Goal: Communication & Community: Answer question/provide support

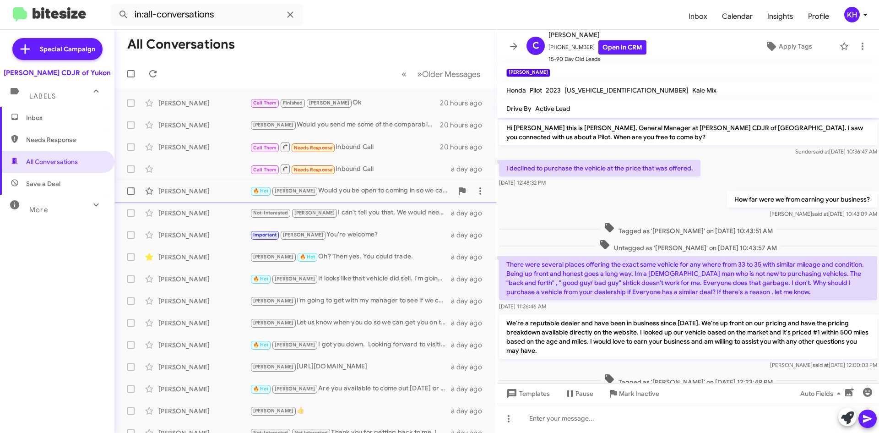
scroll to position [109, 0]
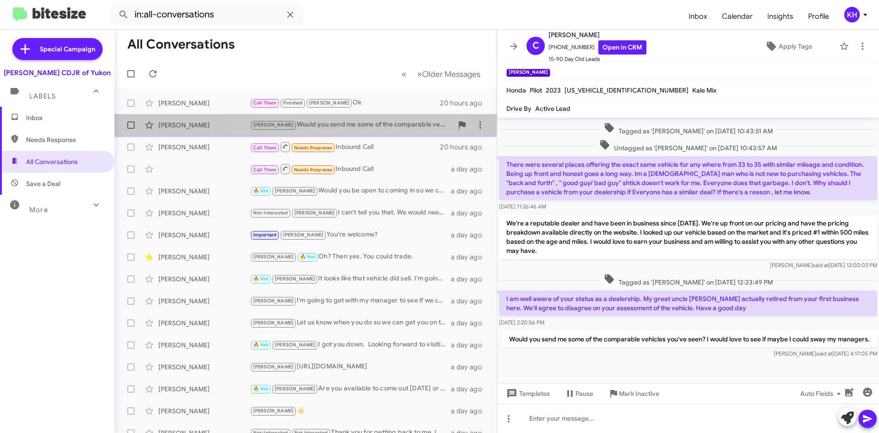
click at [313, 129] on div "Taylor Would you send me some of the comparable vehicles you've seen? I would l…" at bounding box center [351, 124] width 203 height 11
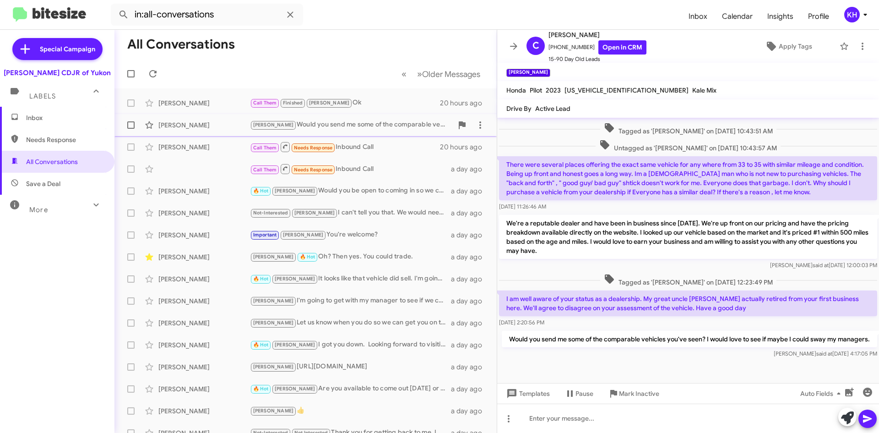
click at [263, 122] on span "[PERSON_NAME]" at bounding box center [273, 125] width 41 height 6
click at [190, 104] on div "Daniel Bieze" at bounding box center [204, 102] width 92 height 9
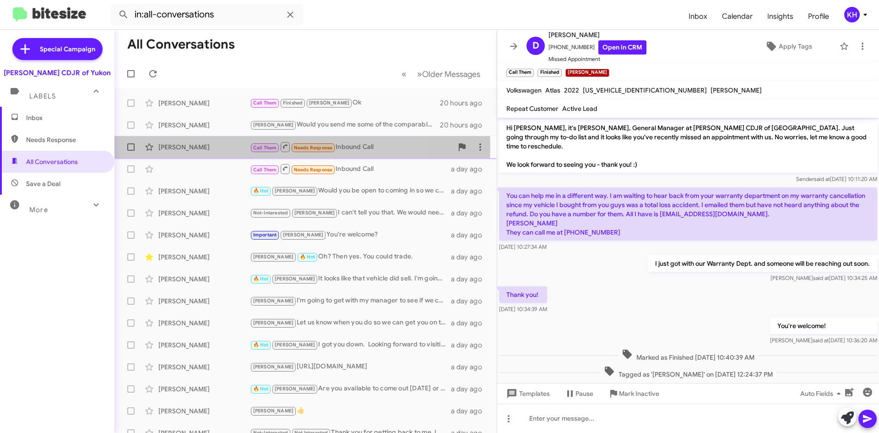
click at [168, 146] on div "Luis Lorenzo Bibiano" at bounding box center [204, 146] width 92 height 9
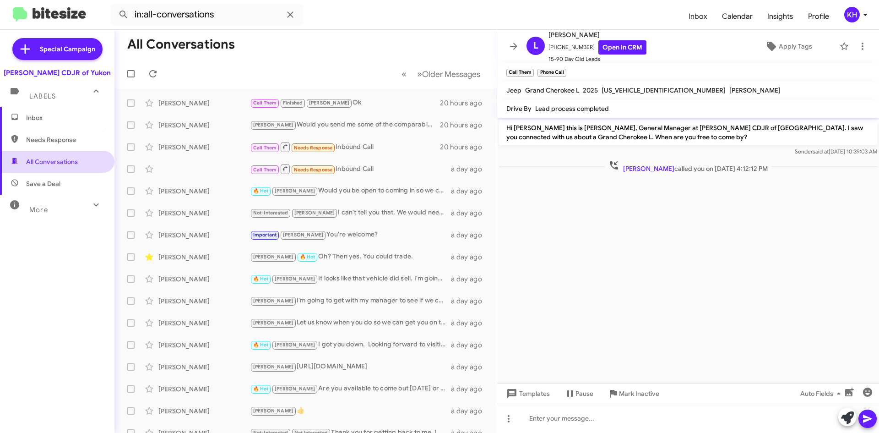
click at [45, 154] on span "All Conversations" at bounding box center [57, 162] width 114 height 22
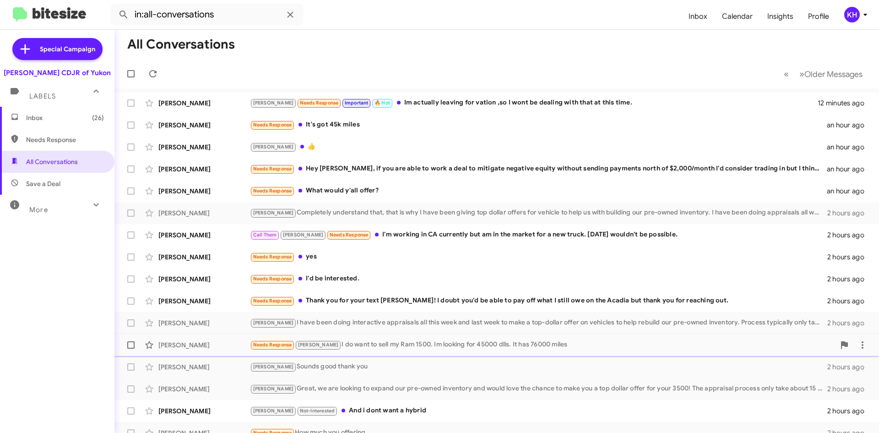
click at [419, 346] on div "Needs Response [PERSON_NAME] I do want to sell my Ram 1500. Im looking for 4500…" at bounding box center [542, 344] width 585 height 11
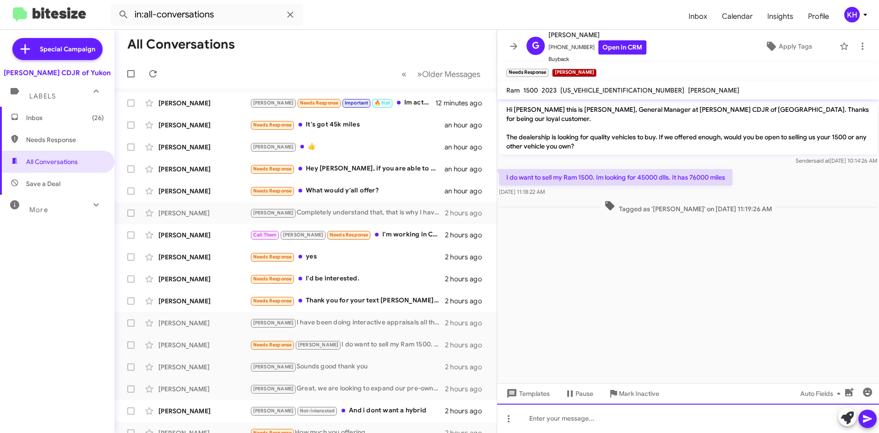
click at [565, 418] on div at bounding box center [688, 417] width 382 height 29
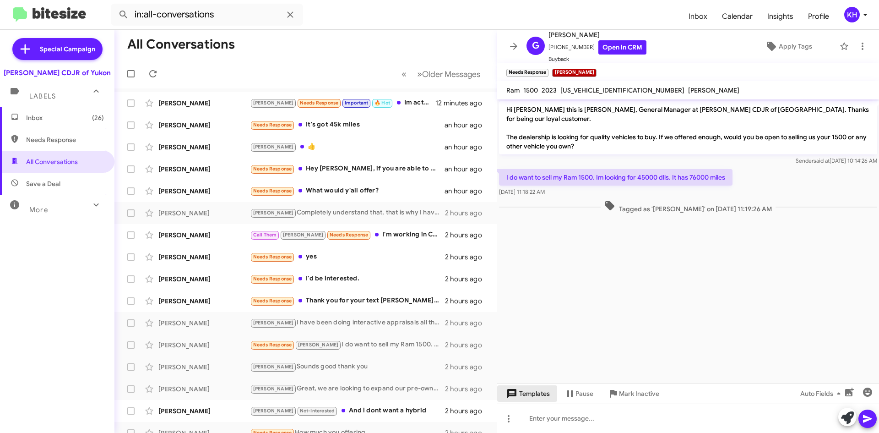
click at [537, 398] on span "Templates" at bounding box center [526, 393] width 45 height 16
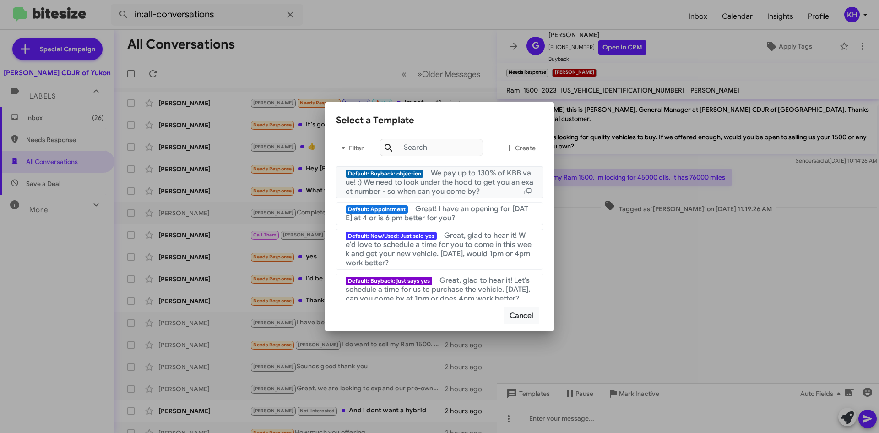
click at [443, 186] on span "We pay up to 130% of KBB value! :) We need to look under the hood to get you an…" at bounding box center [440, 181] width 188 height 27
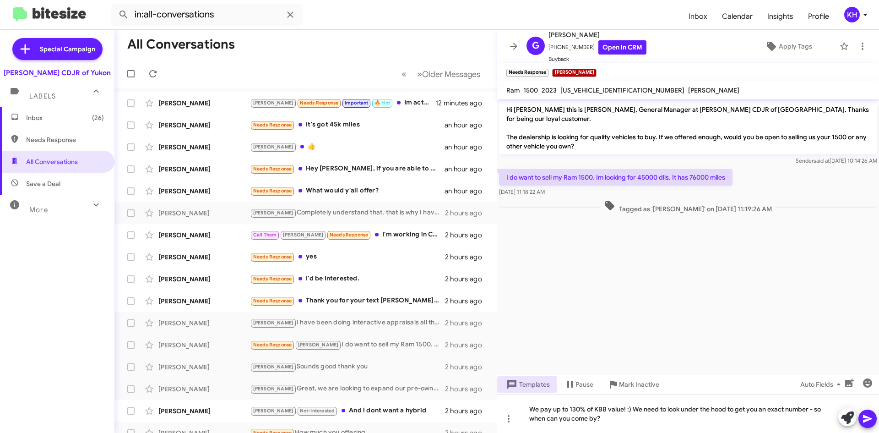
click at [872, 419] on icon at bounding box center [867, 418] width 11 height 11
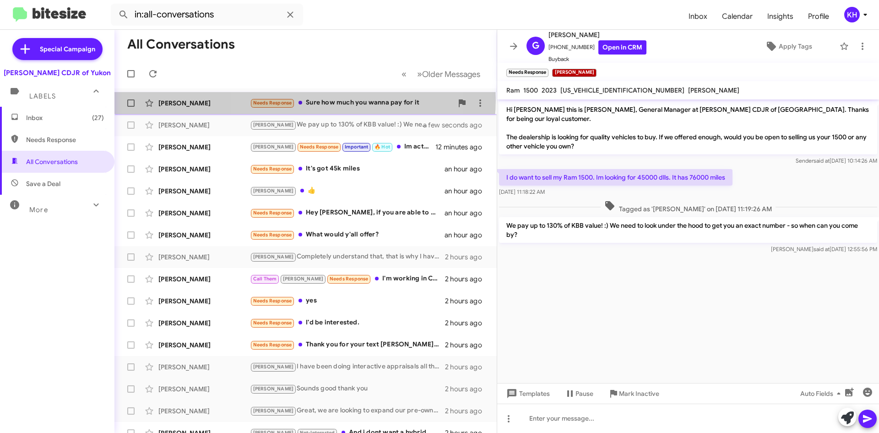
click at [305, 100] on div "Needs Response Sure how much you wanna pay for it" at bounding box center [351, 102] width 203 height 11
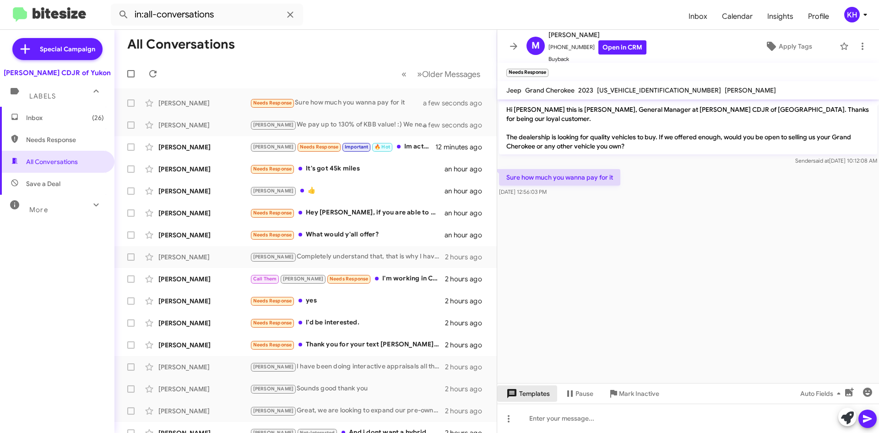
click at [536, 396] on span "Templates" at bounding box center [526, 393] width 45 height 16
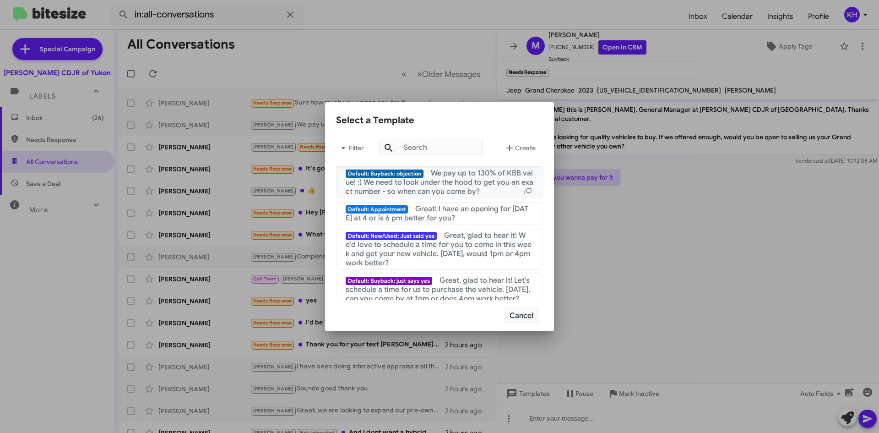
click at [455, 189] on span "We pay up to 130% of KBB value! :) We need to look under the hood to get you an…" at bounding box center [440, 181] width 188 height 27
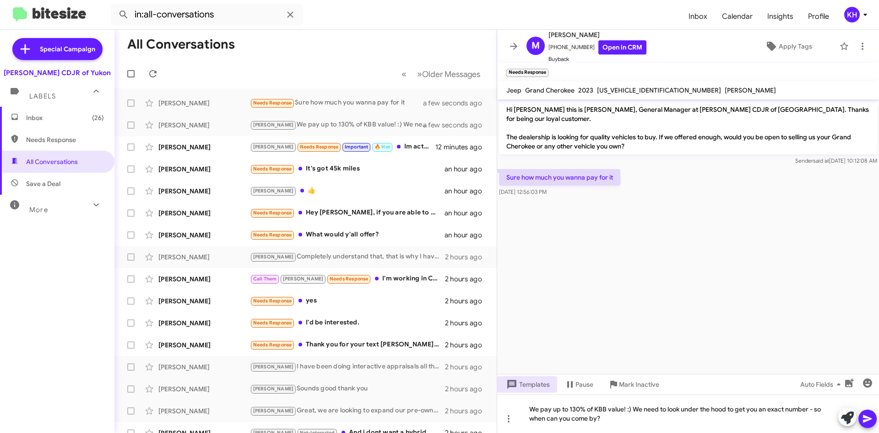
click at [867, 422] on icon at bounding box center [867, 418] width 11 height 11
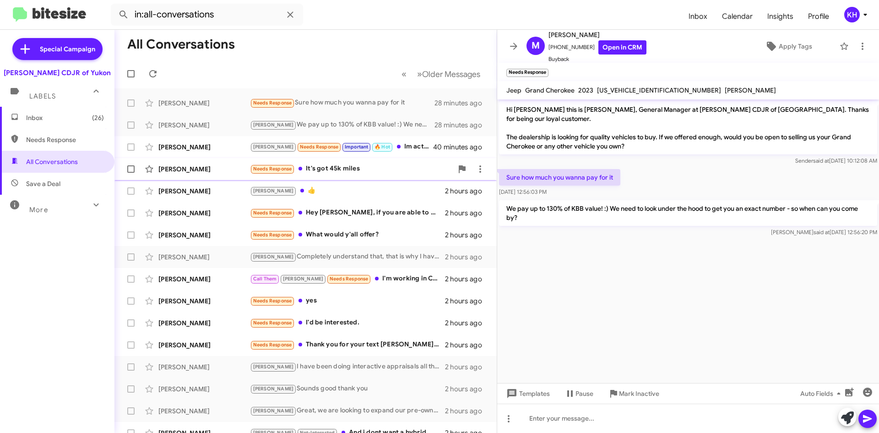
click at [325, 170] on div "Needs Response It's got 45k miles" at bounding box center [351, 168] width 203 height 11
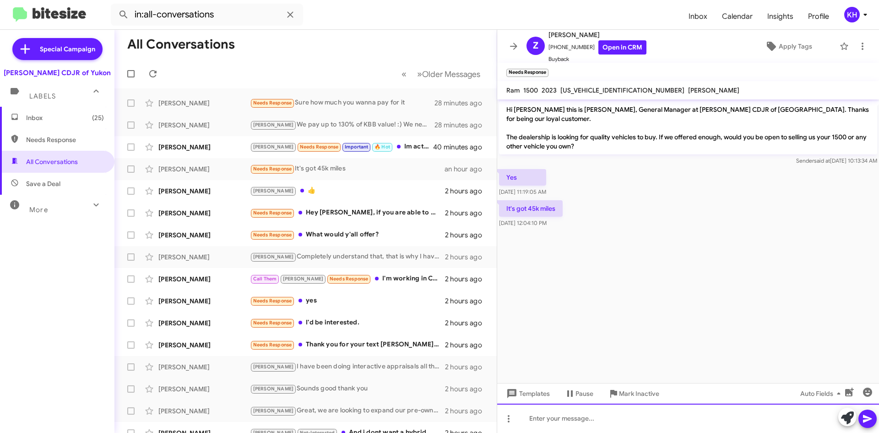
click at [574, 425] on div at bounding box center [688, 417] width 382 height 29
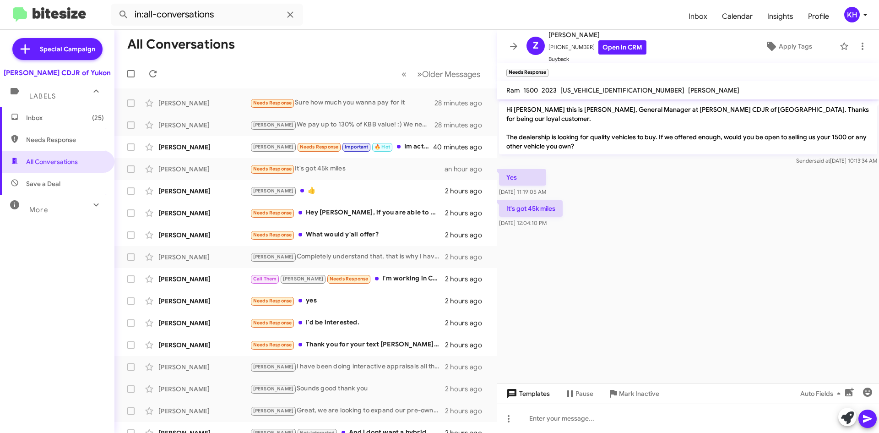
click at [531, 398] on span "Templates" at bounding box center [526, 393] width 45 height 16
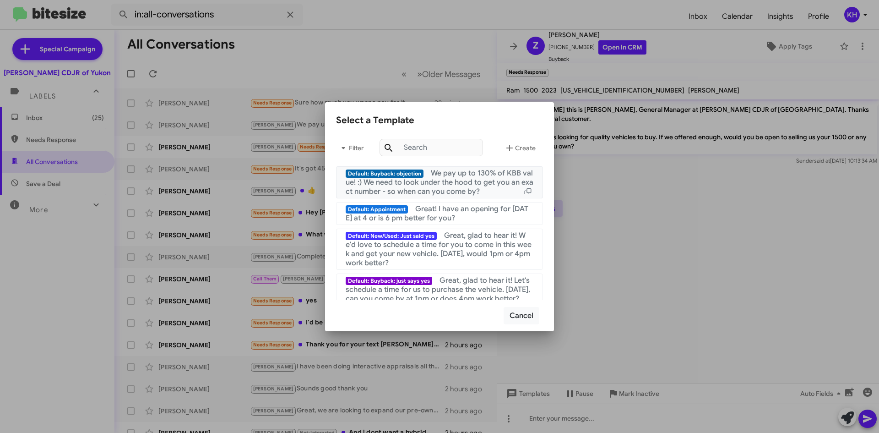
click at [429, 179] on span "We pay up to 130% of KBB value! :) We need to look under the hood to get you an…" at bounding box center [440, 181] width 188 height 27
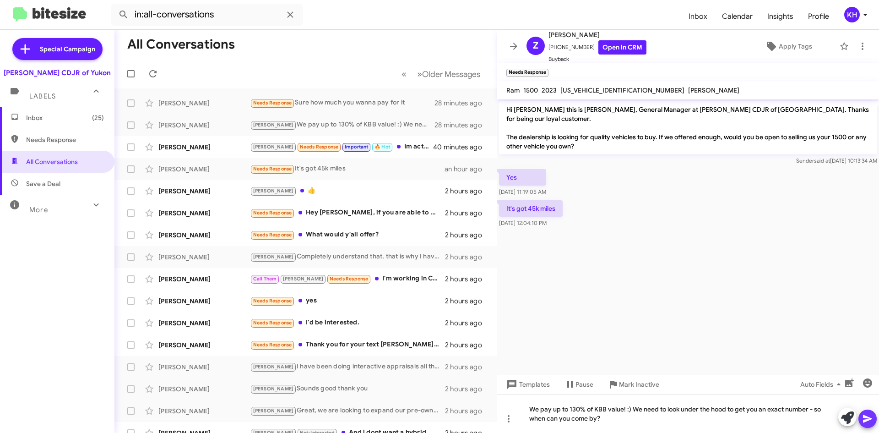
click at [867, 421] on icon at bounding box center [867, 419] width 9 height 8
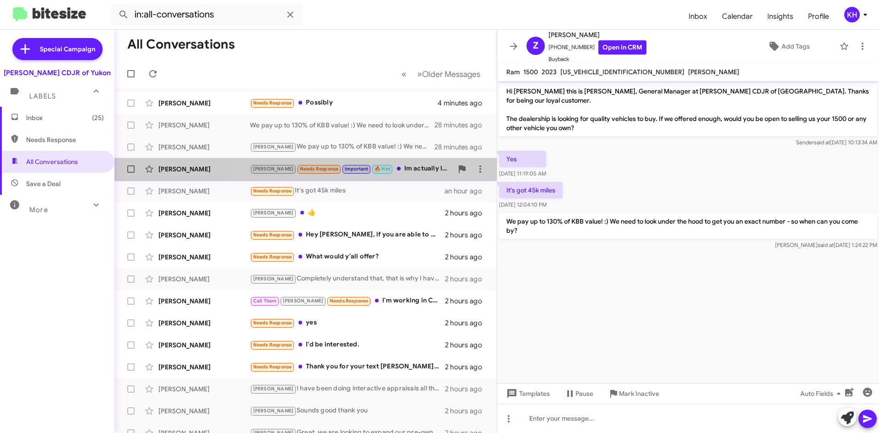
click at [398, 172] on div "Taylor Needs Response Important 🔥 Hot Im actually leaving for vation ,so I wont…" at bounding box center [351, 168] width 203 height 11
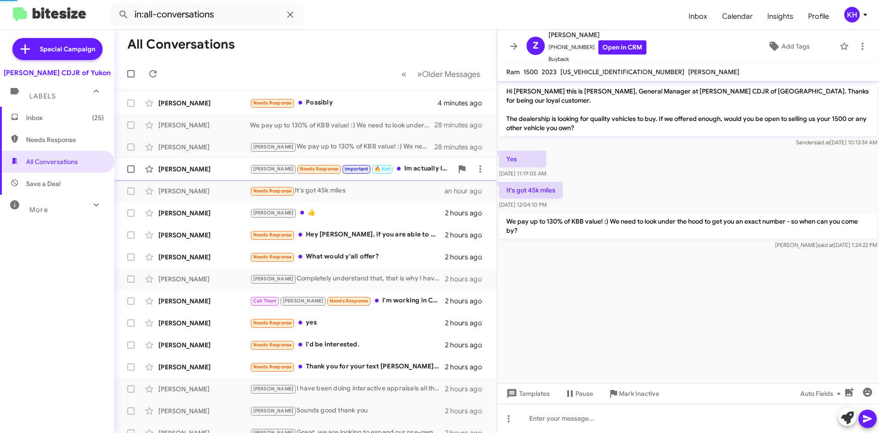
scroll to position [124, 0]
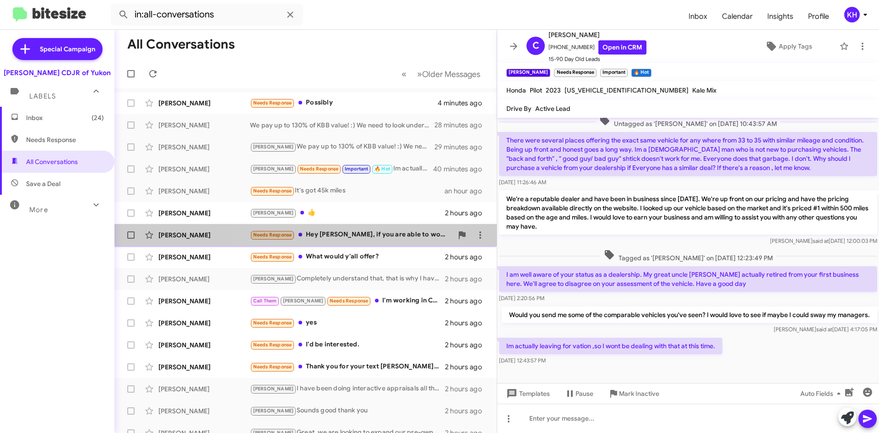
click at [347, 233] on div "Needs Response Hey Joe, if you are able to work a deal to mitigate negative equ…" at bounding box center [351, 234] width 203 height 11
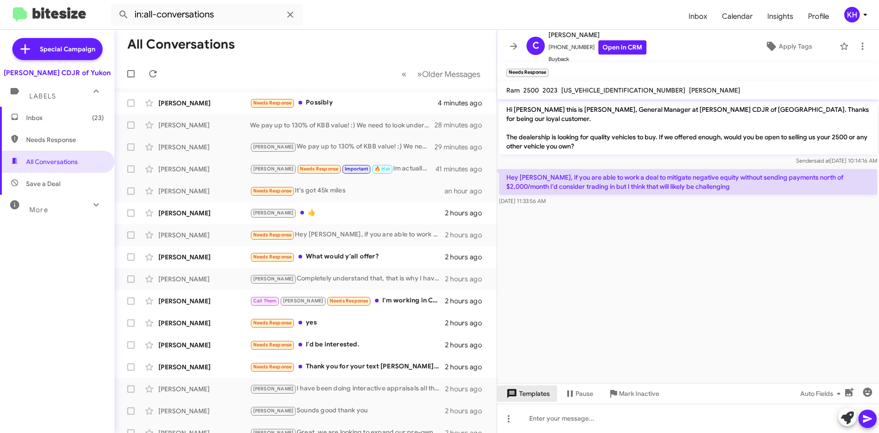
click at [528, 395] on span "Templates" at bounding box center [526, 393] width 45 height 16
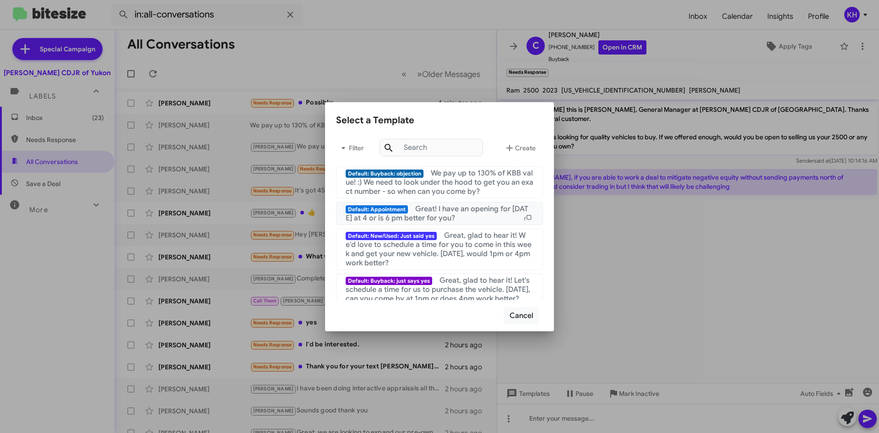
click at [442, 221] on span "Great! I have an opening for [DATE] at 4 or is 6 pm better for you?" at bounding box center [437, 213] width 183 height 18
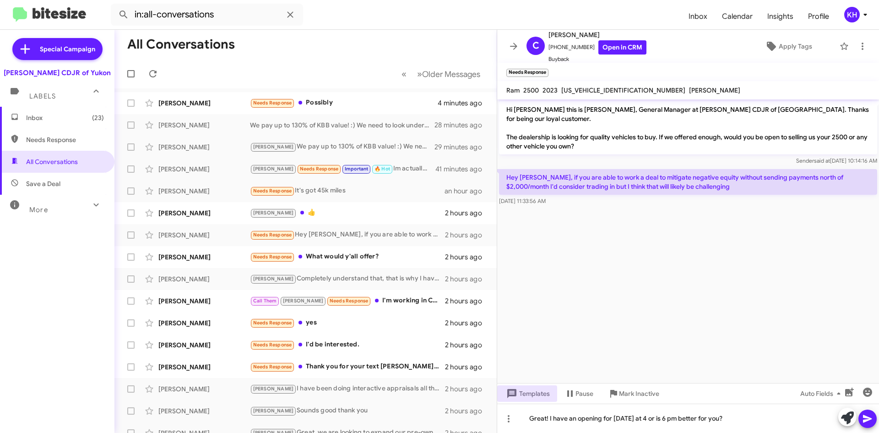
click at [868, 422] on icon at bounding box center [867, 418] width 11 height 11
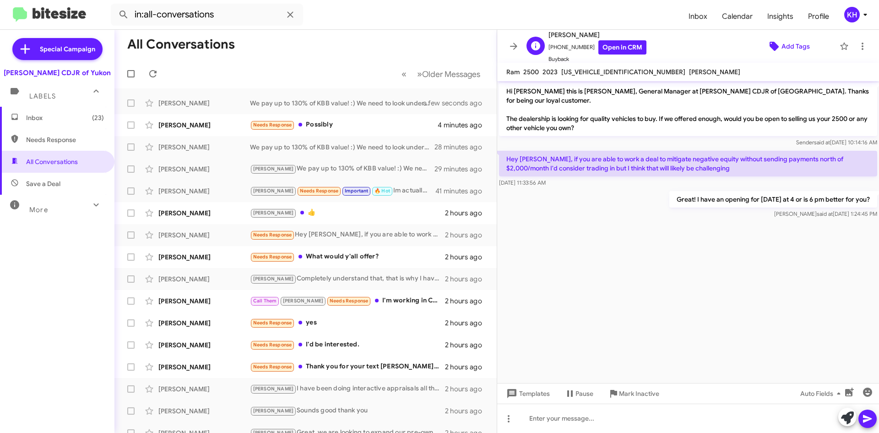
click at [785, 46] on span "Add Tags" at bounding box center [795, 46] width 28 height 16
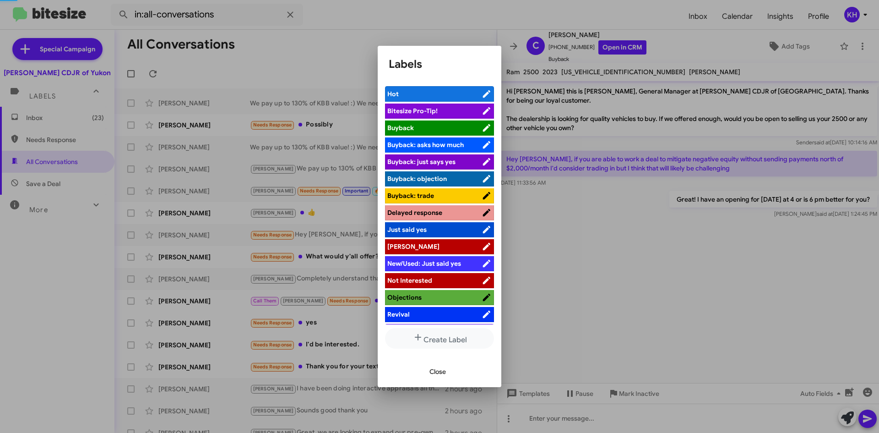
click at [473, 244] on span "[PERSON_NAME]" at bounding box center [434, 246] width 94 height 9
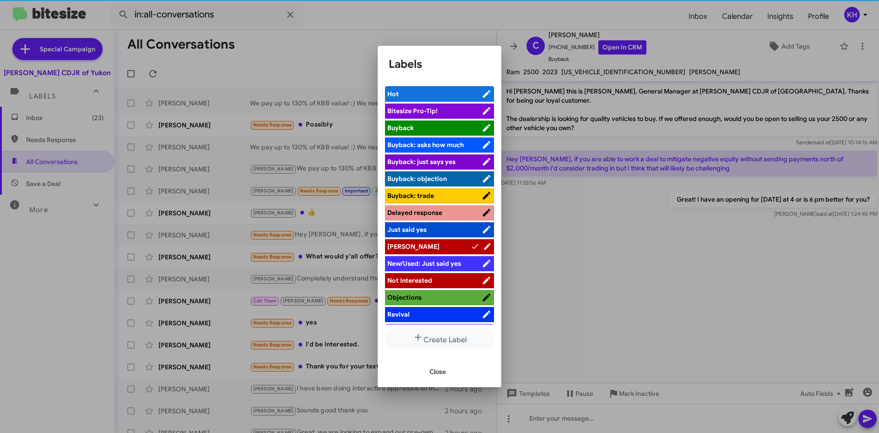
click at [622, 297] on div at bounding box center [439, 216] width 879 height 433
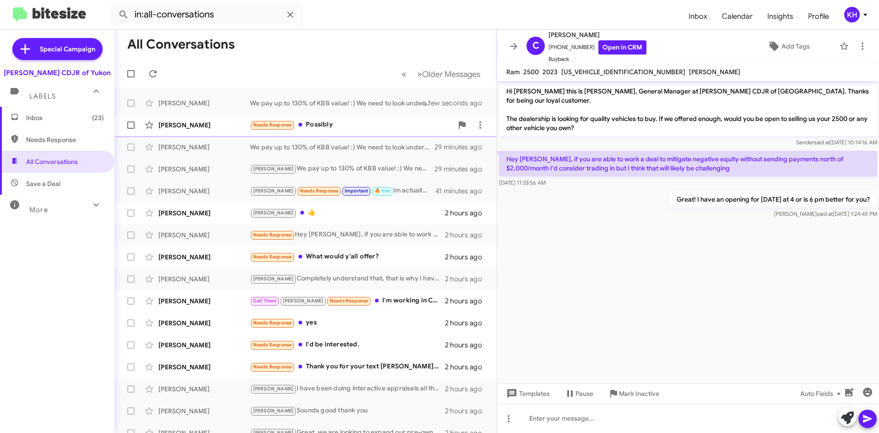
click at [314, 125] on div "Needs Response Possibly" at bounding box center [351, 124] width 203 height 11
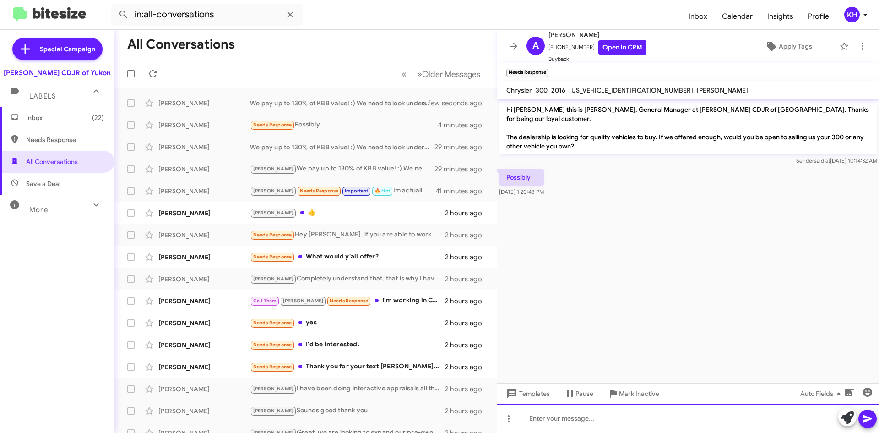
click at [551, 422] on div at bounding box center [688, 417] width 382 height 29
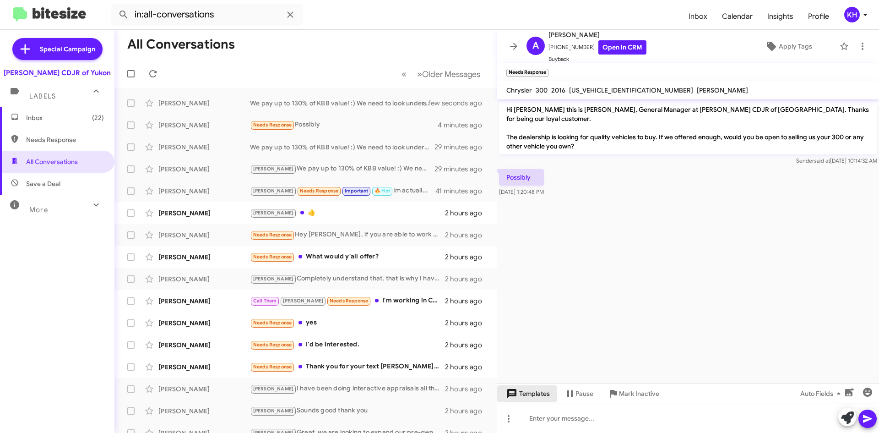
click at [530, 396] on span "Templates" at bounding box center [526, 393] width 45 height 16
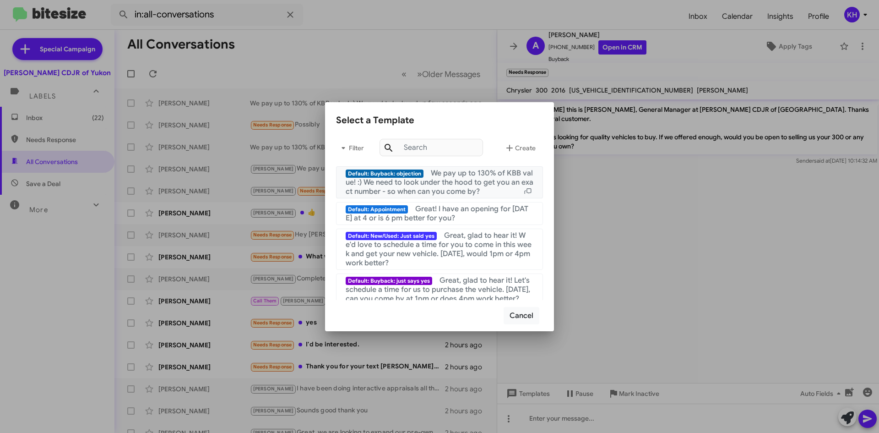
click at [407, 182] on span "We pay up to 130% of KBB value! :) We need to look under the hood to get you an…" at bounding box center [440, 181] width 188 height 27
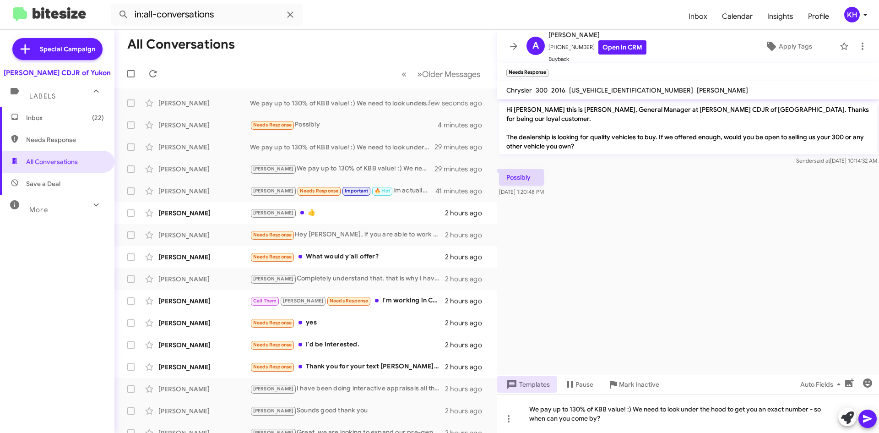
click at [863, 417] on icon at bounding box center [867, 418] width 11 height 11
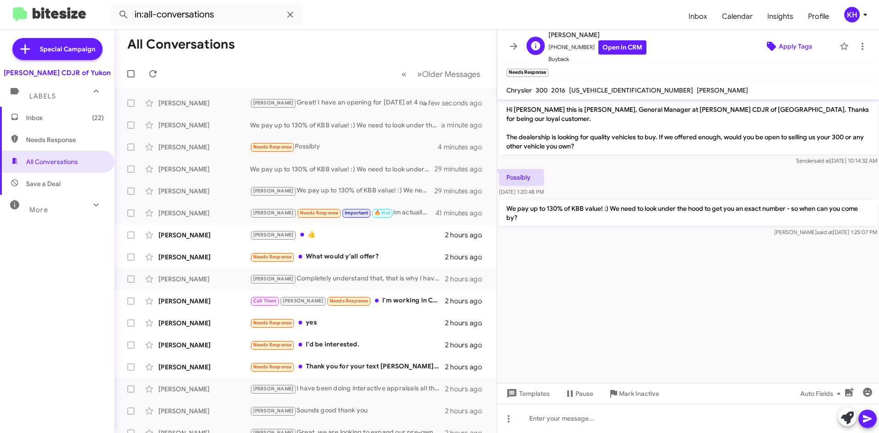
click at [789, 50] on span "Apply Tags" at bounding box center [795, 46] width 33 height 16
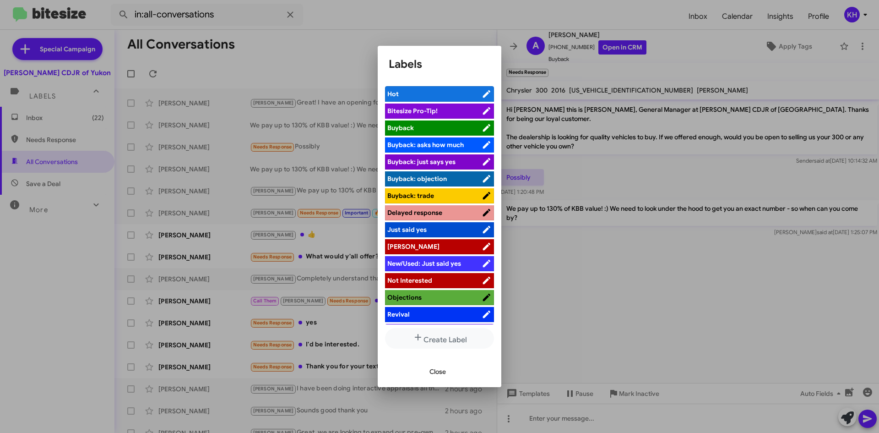
click at [482, 246] on icon at bounding box center [487, 246] width 10 height 11
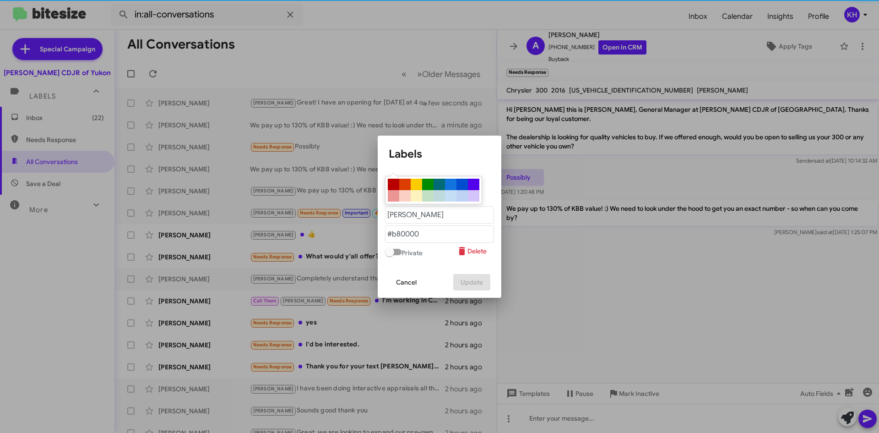
click at [620, 253] on div at bounding box center [439, 216] width 879 height 433
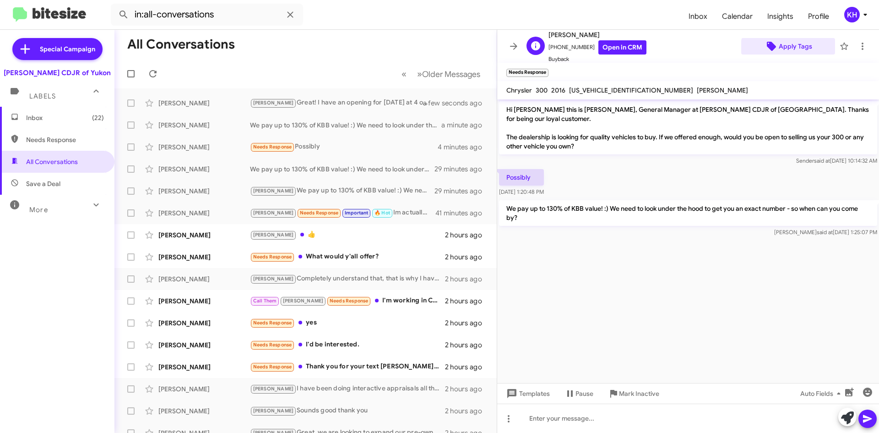
click at [789, 48] on span "Apply Tags" at bounding box center [795, 46] width 33 height 16
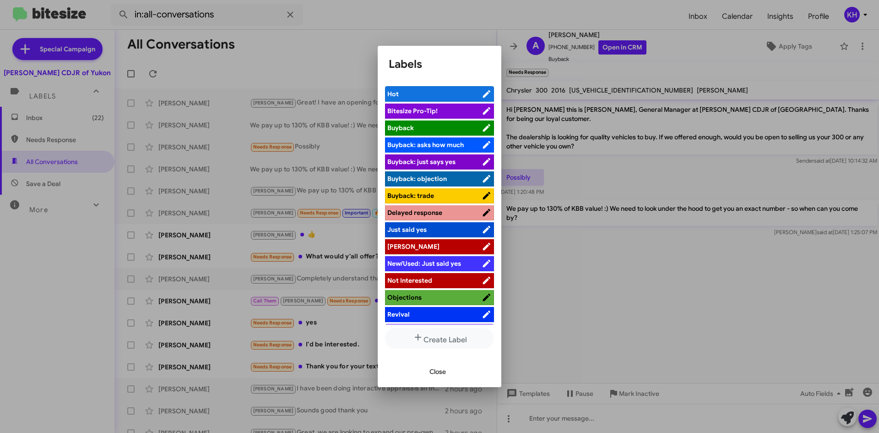
click at [441, 241] on li "[PERSON_NAME]" at bounding box center [439, 246] width 109 height 15
click at [482, 245] on icon at bounding box center [487, 246] width 10 height 11
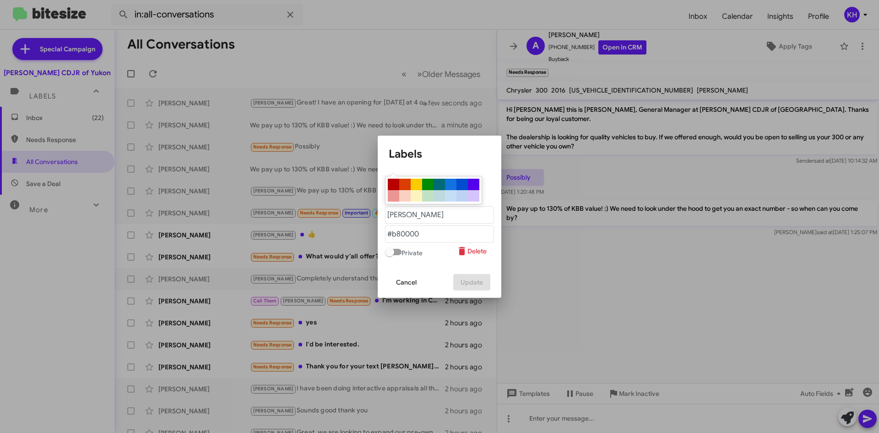
click at [623, 265] on div at bounding box center [439, 216] width 879 height 433
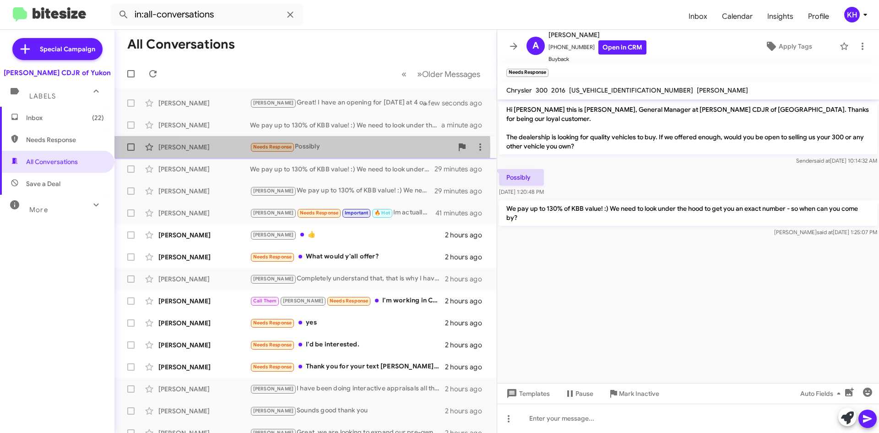
click at [276, 147] on span "Needs Response" at bounding box center [272, 147] width 39 height 6
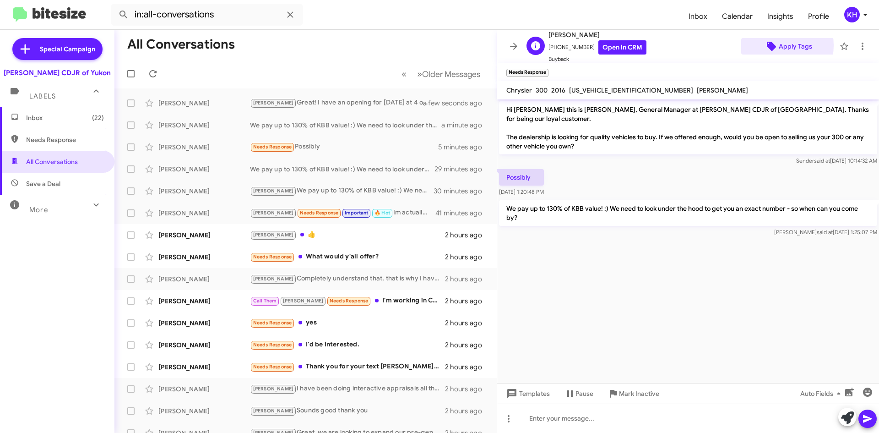
click at [770, 45] on icon at bounding box center [771, 46] width 11 height 11
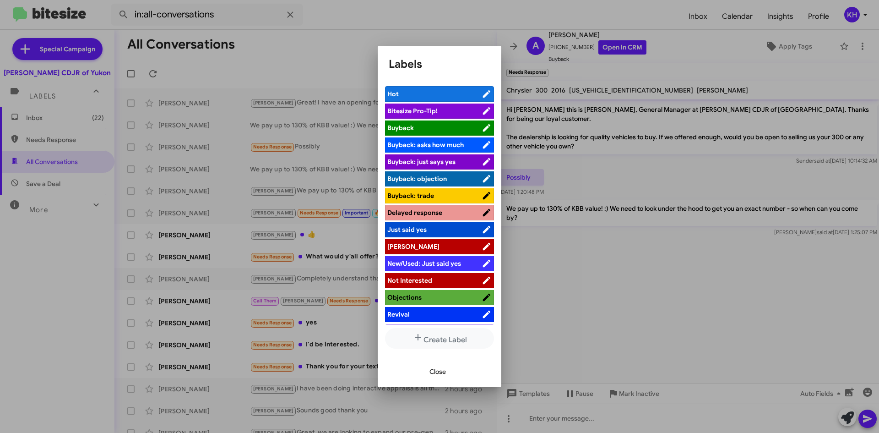
click at [414, 242] on span "[PERSON_NAME]" at bounding box center [434, 246] width 94 height 9
click at [633, 261] on div at bounding box center [439, 216] width 879 height 433
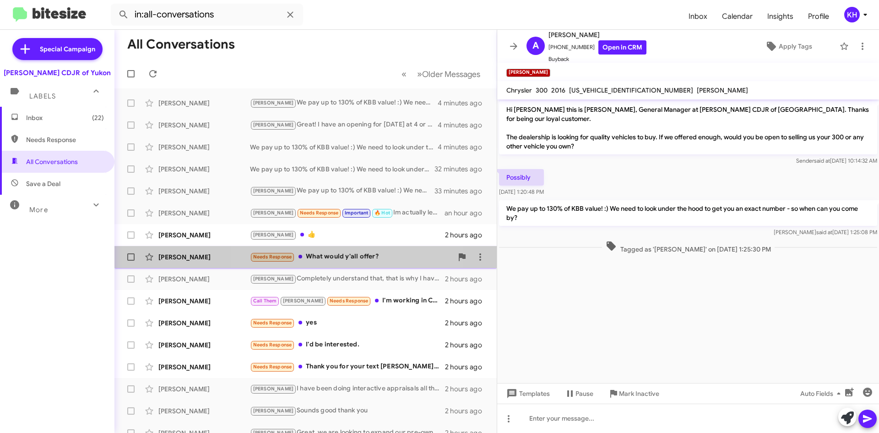
click at [338, 254] on div "Needs Response What would y'all offer?" at bounding box center [351, 256] width 203 height 11
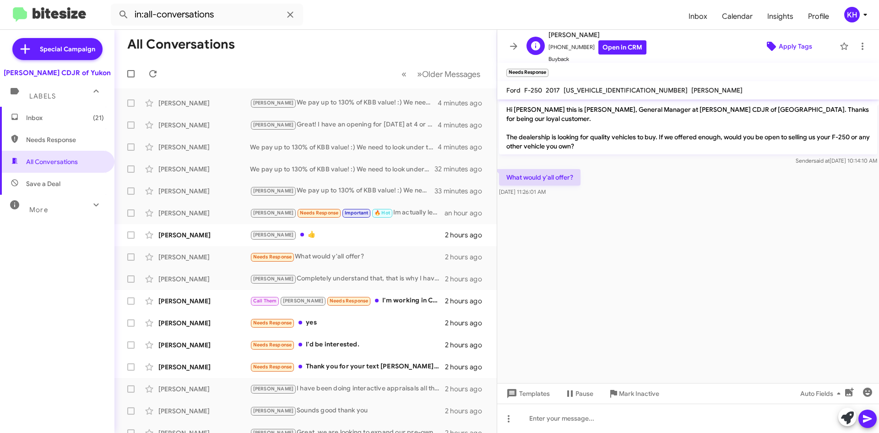
click at [779, 44] on span "Apply Tags" at bounding box center [795, 46] width 33 height 16
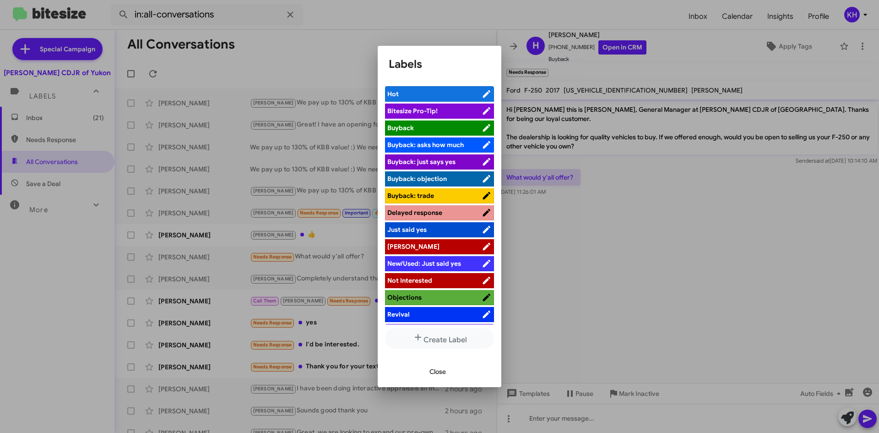
click at [483, 247] on icon at bounding box center [486, 246] width 7 height 7
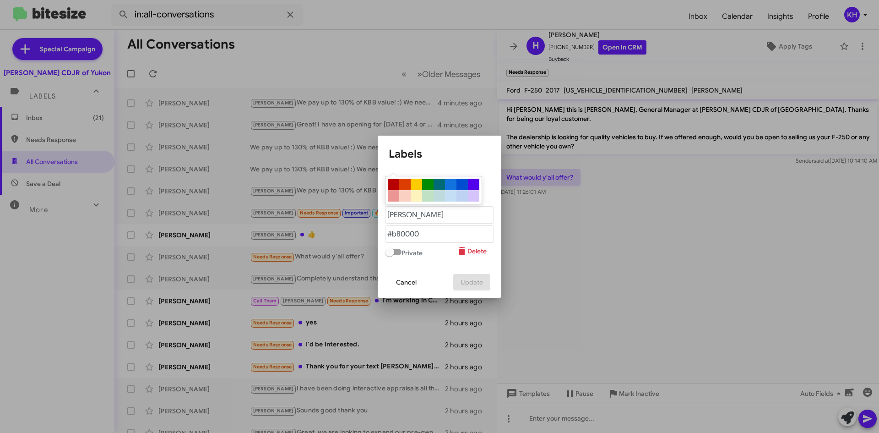
click at [608, 249] on div at bounding box center [439, 216] width 879 height 433
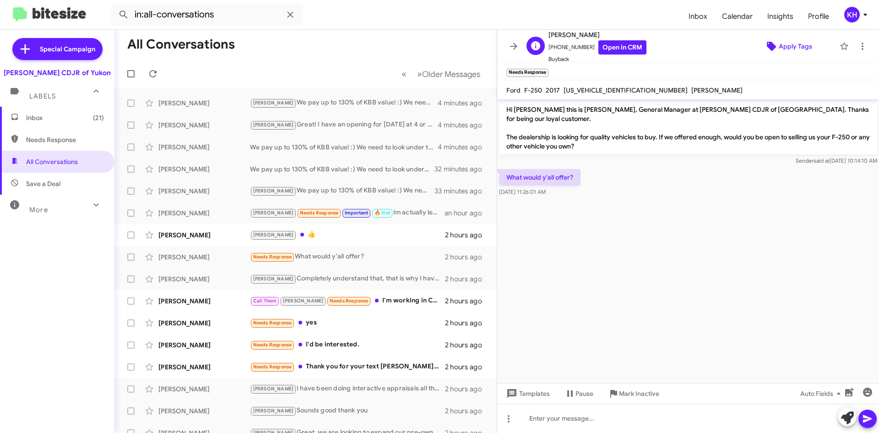
click at [770, 44] on icon at bounding box center [771, 46] width 11 height 11
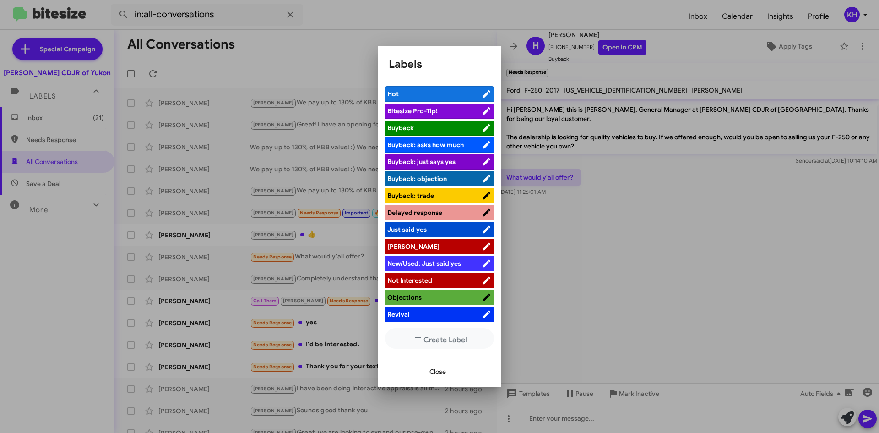
click at [387, 244] on span "[PERSON_NAME]" at bounding box center [413, 246] width 52 height 8
click at [633, 261] on div at bounding box center [439, 216] width 879 height 433
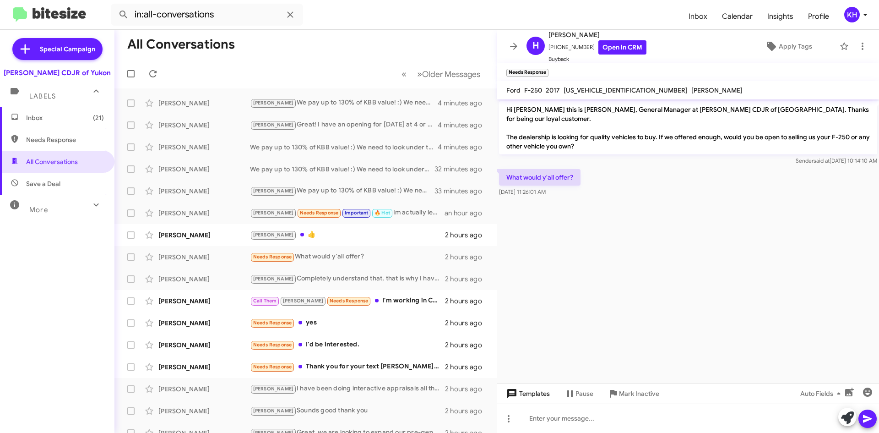
click at [533, 397] on span "Templates" at bounding box center [526, 393] width 45 height 16
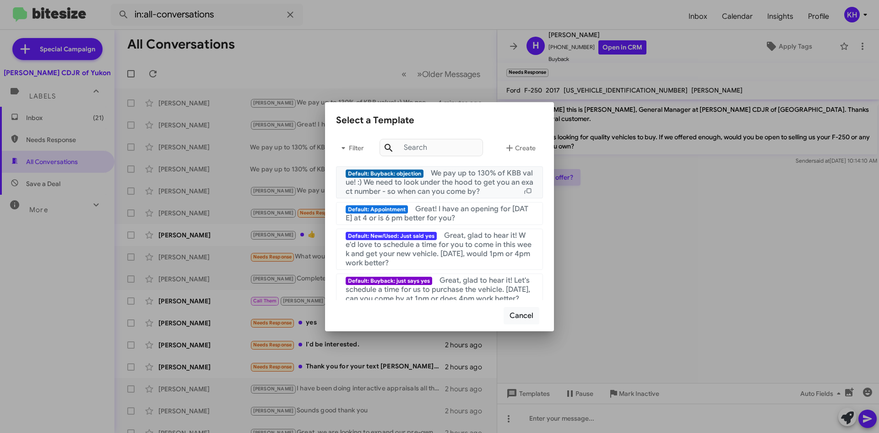
click at [468, 187] on span "We pay up to 130% of KBB value! :) We need to look under the hood to get you an…" at bounding box center [440, 181] width 188 height 27
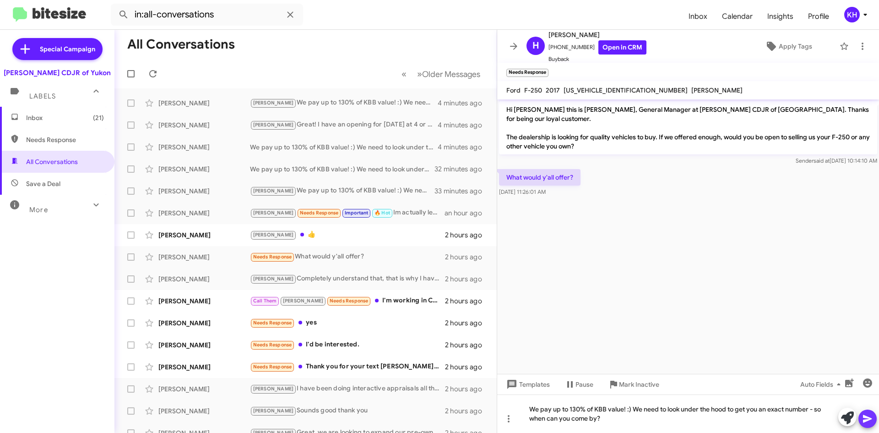
click at [864, 418] on icon at bounding box center [867, 418] width 11 height 11
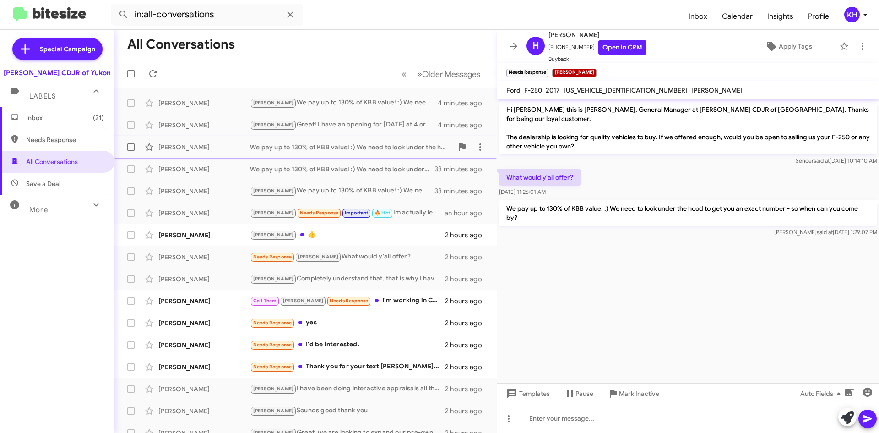
click at [194, 148] on div "[PERSON_NAME]" at bounding box center [204, 146] width 92 height 9
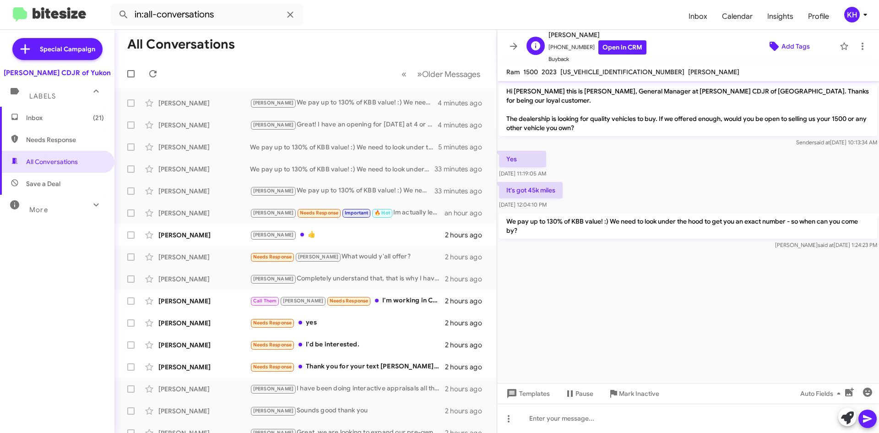
click at [769, 44] on icon at bounding box center [773, 46] width 9 height 9
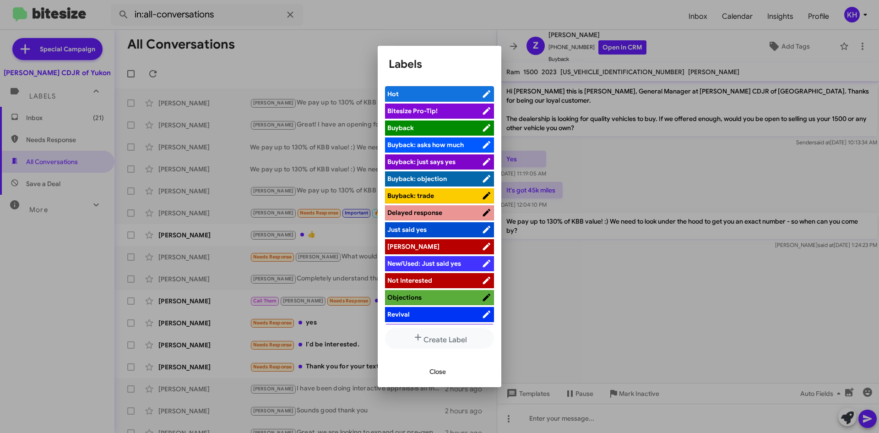
click at [388, 246] on span "[PERSON_NAME]" at bounding box center [413, 246] width 52 height 8
click at [277, 51] on div at bounding box center [439, 216] width 879 height 433
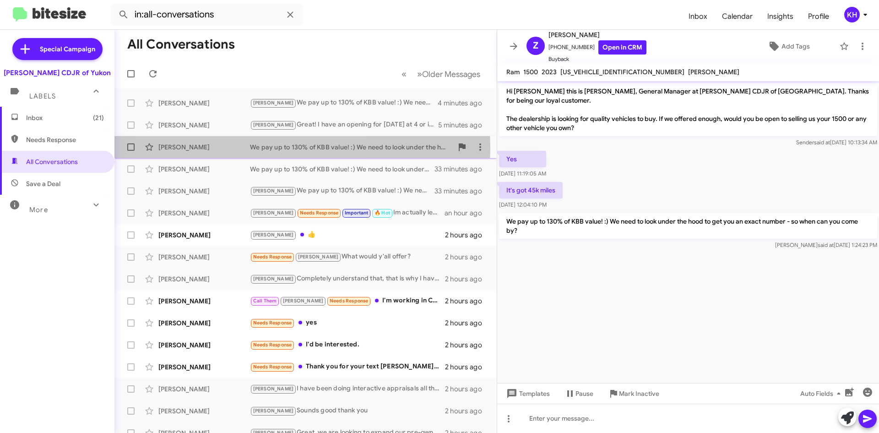
click at [254, 148] on div "We pay up to 130% of KBB value! :) We need to look under the hood to get you an…" at bounding box center [351, 146] width 203 height 9
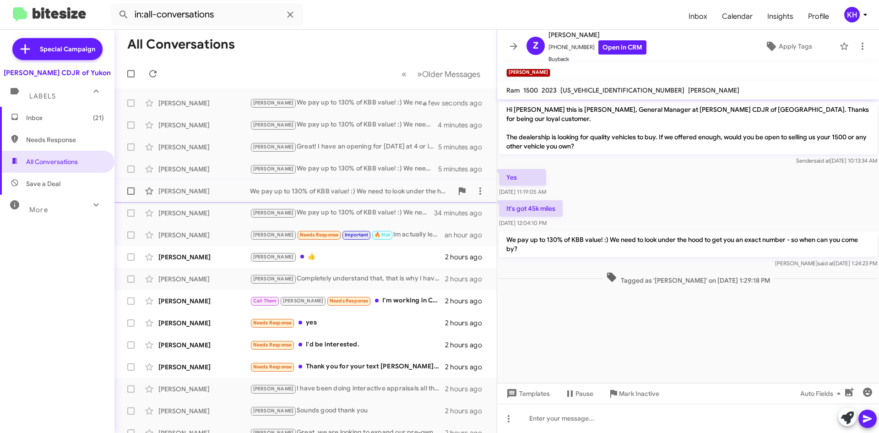
click at [296, 189] on div "We pay up to 130% of KBB value! :) We need to look under the hood to get you an…" at bounding box center [351, 190] width 203 height 9
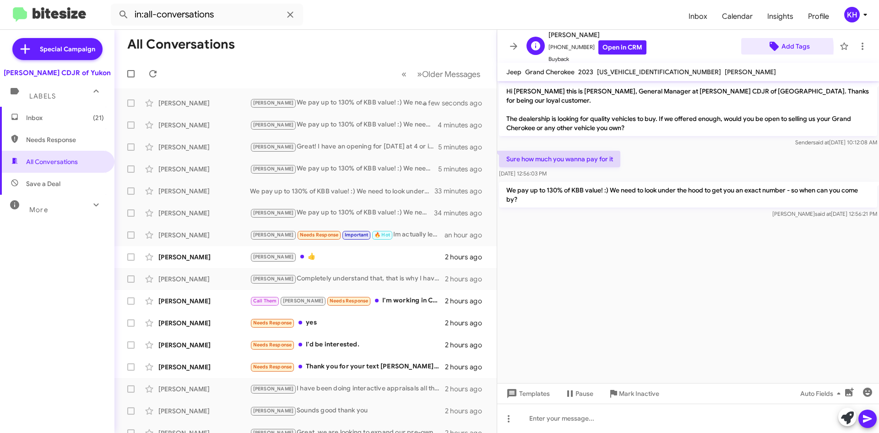
click at [771, 48] on icon at bounding box center [773, 46] width 9 height 9
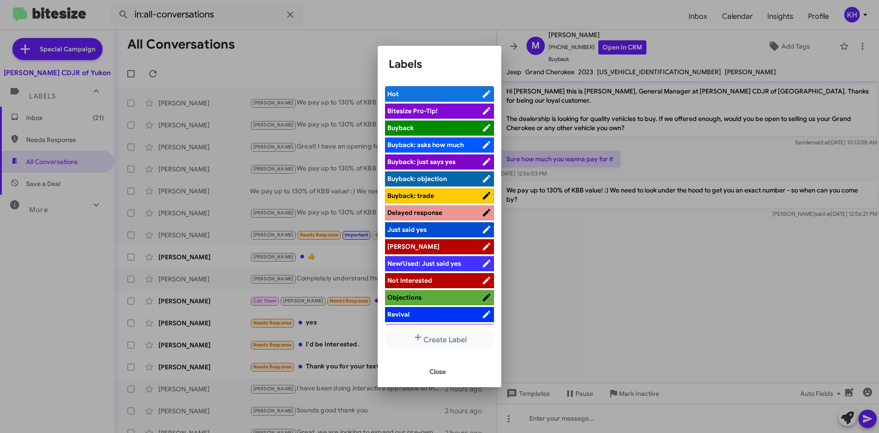
click at [399, 245] on span "[PERSON_NAME]" at bounding box center [413, 246] width 52 height 8
click at [596, 247] on div at bounding box center [439, 216] width 879 height 433
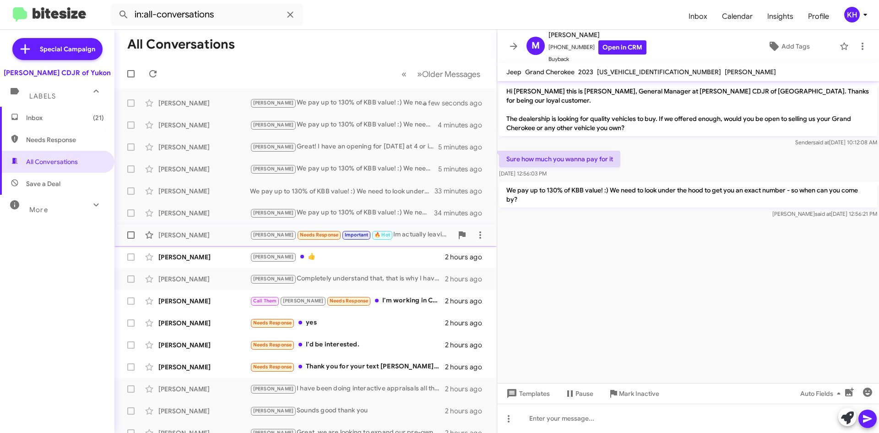
click at [410, 234] on div "[PERSON_NAME] Needs Response Important 🔥 Hot Im actually leaving for vation ,so…" at bounding box center [351, 234] width 203 height 11
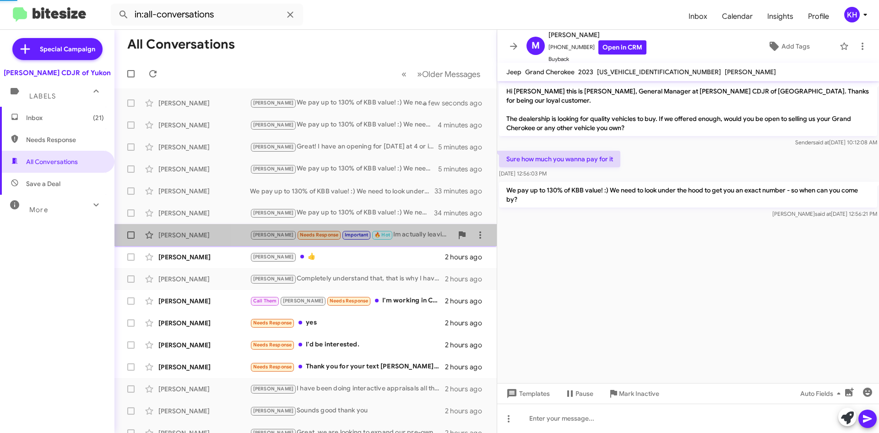
scroll to position [124, 0]
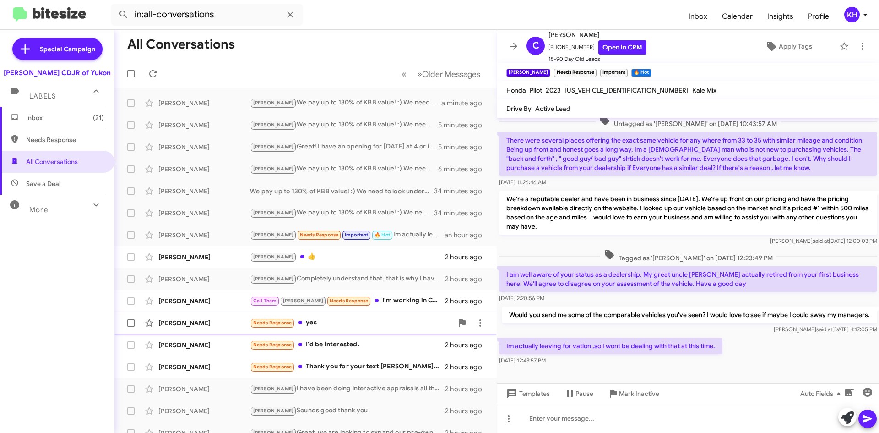
click at [275, 322] on span "Needs Response" at bounding box center [272, 323] width 39 height 6
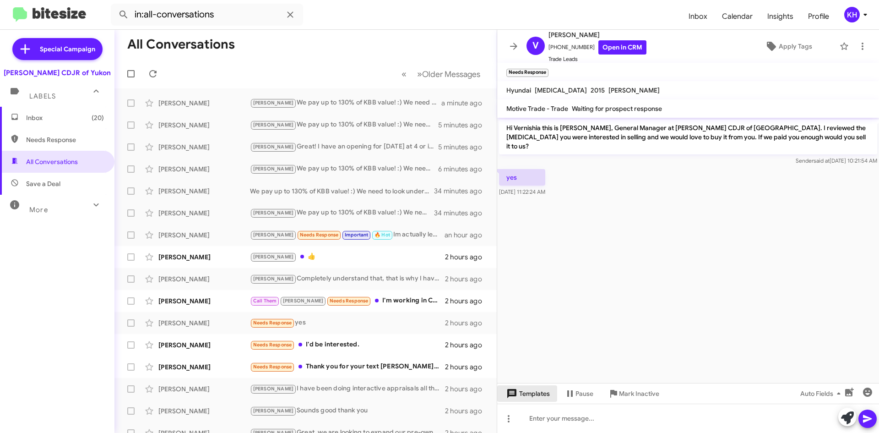
click at [528, 395] on span "Templates" at bounding box center [526, 393] width 45 height 16
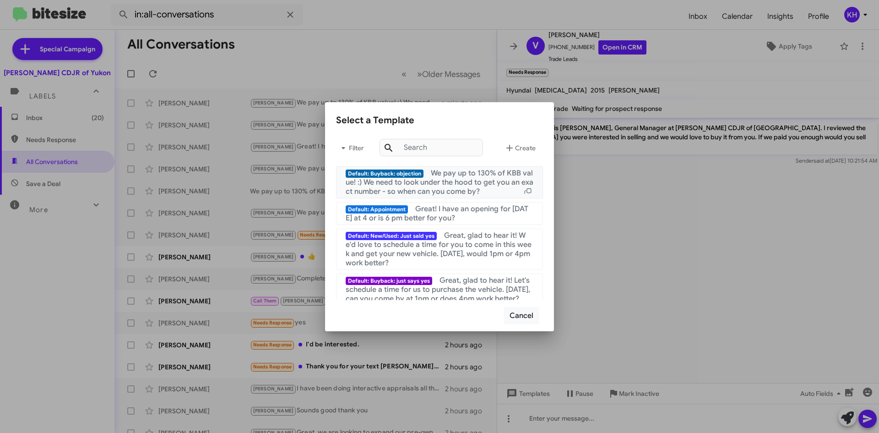
click at [452, 187] on span "We pay up to 130% of KBB value! :) We need to look under the hood to get you an…" at bounding box center [440, 181] width 188 height 27
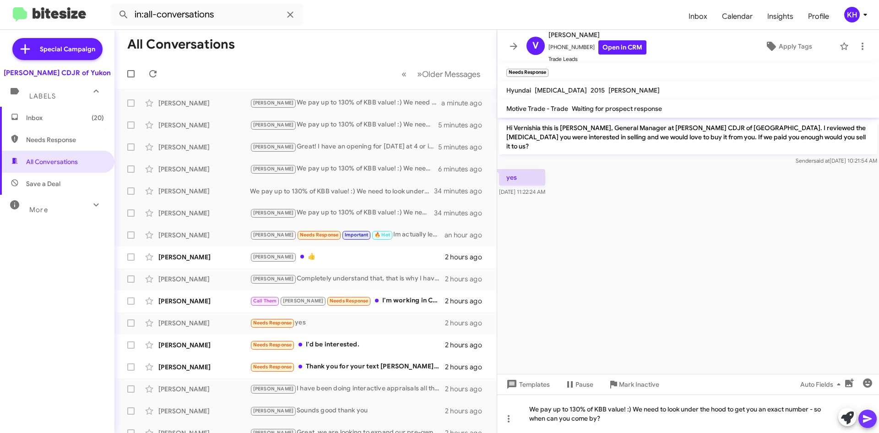
click at [867, 417] on icon at bounding box center [867, 419] width 9 height 8
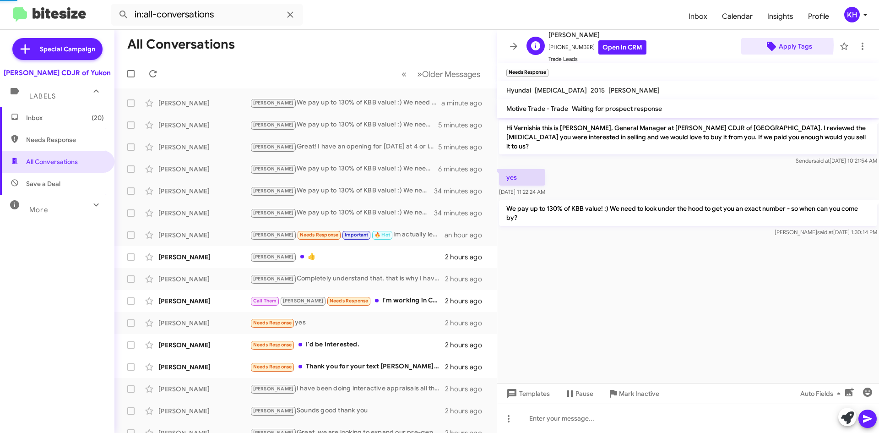
click at [767, 45] on icon at bounding box center [771, 46] width 9 height 9
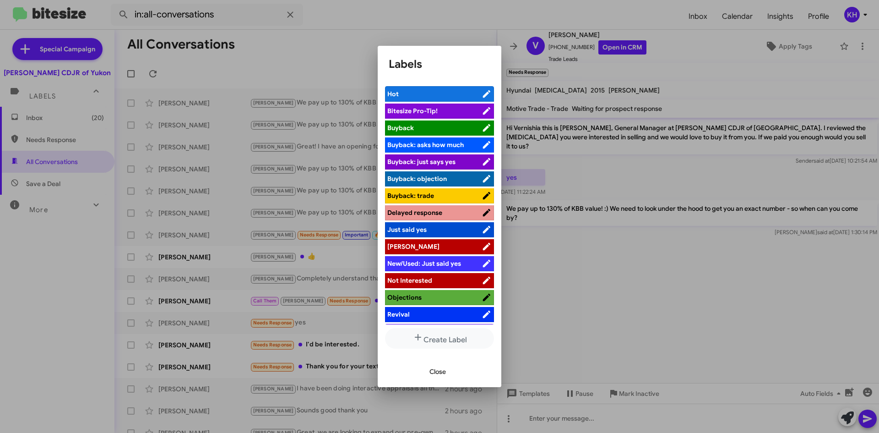
click at [388, 241] on li "[PERSON_NAME]" at bounding box center [439, 246] width 109 height 15
click at [394, 245] on span "[PERSON_NAME]" at bounding box center [413, 246] width 52 height 8
click at [704, 37] on div at bounding box center [439, 216] width 879 height 433
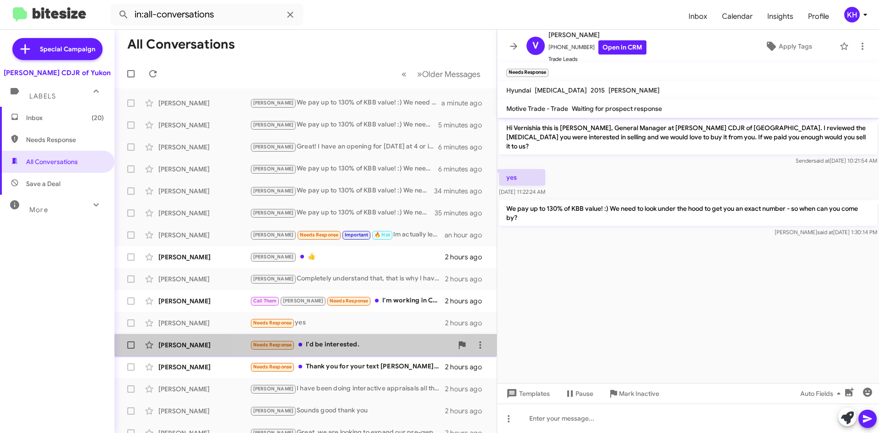
click at [344, 348] on div "Needs Response I'd be interested." at bounding box center [351, 344] width 203 height 11
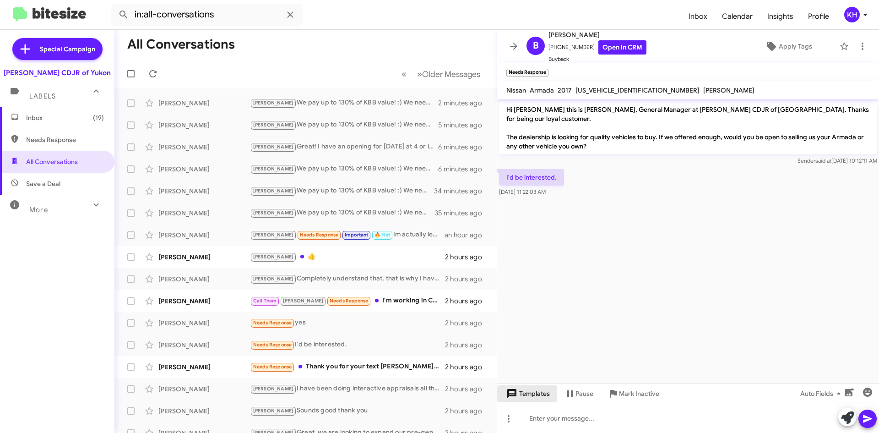
click at [532, 392] on span "Templates" at bounding box center [526, 393] width 45 height 16
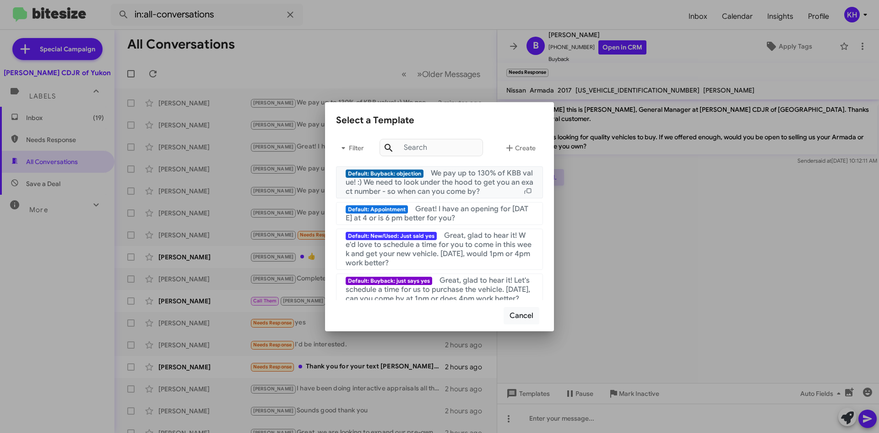
click at [440, 184] on span "We pay up to 130% of KBB value! :) We need to look under the hood to get you an…" at bounding box center [440, 181] width 188 height 27
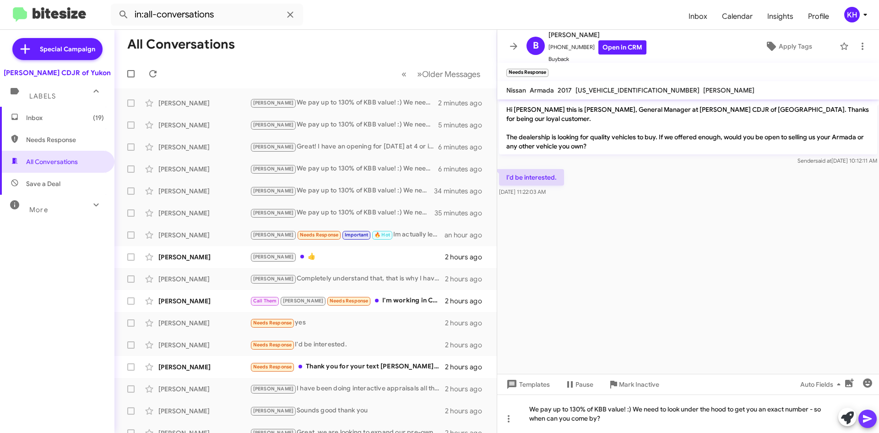
click at [865, 423] on icon at bounding box center [867, 418] width 11 height 11
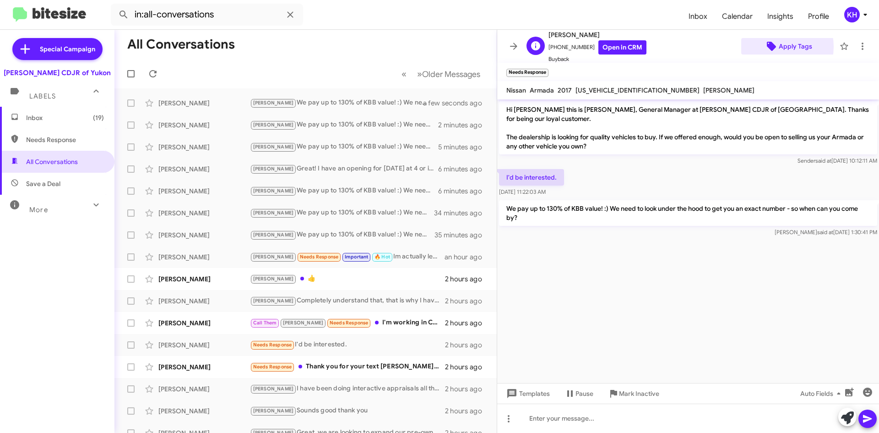
click at [768, 47] on icon at bounding box center [771, 46] width 9 height 9
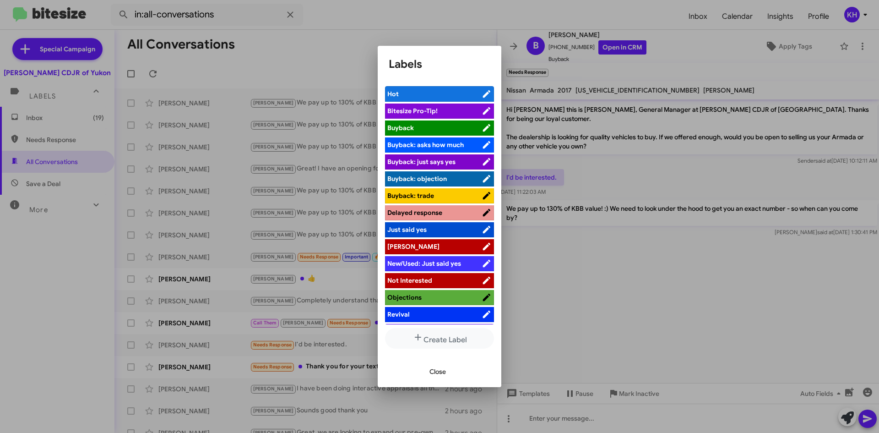
click at [388, 244] on span "[PERSON_NAME]" at bounding box center [413, 246] width 52 height 8
click at [440, 376] on span "Close" at bounding box center [437, 371] width 16 height 16
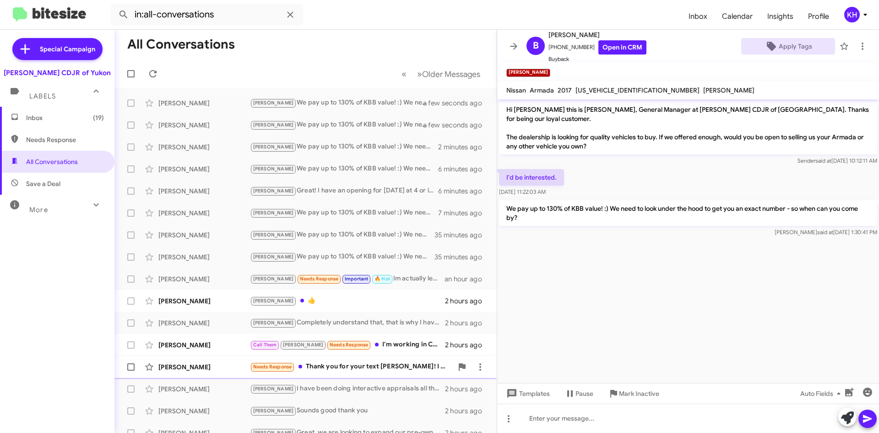
click at [199, 370] on div "[PERSON_NAME]" at bounding box center [204, 366] width 92 height 9
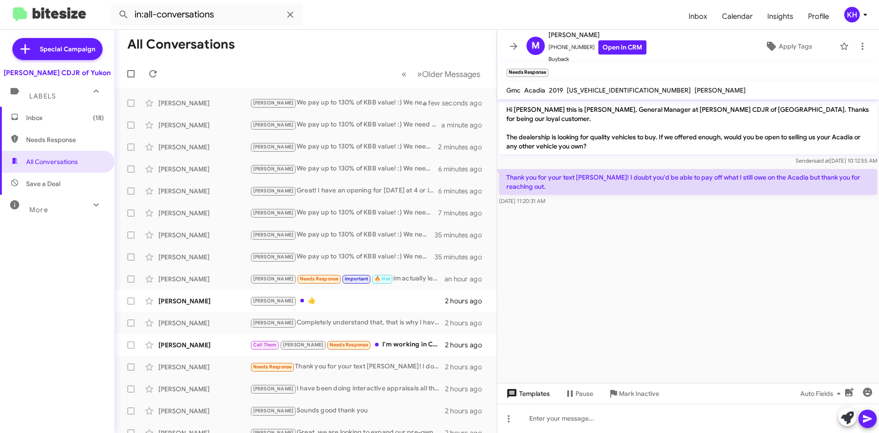
click at [518, 389] on span "Templates" at bounding box center [526, 393] width 45 height 16
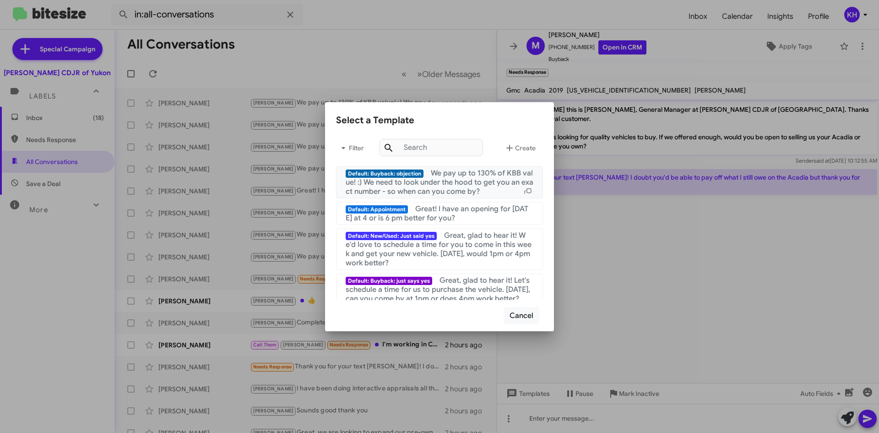
click at [470, 172] on span "We pay up to 130% of KBB value! :) We need to look under the hood to get you an…" at bounding box center [440, 181] width 188 height 27
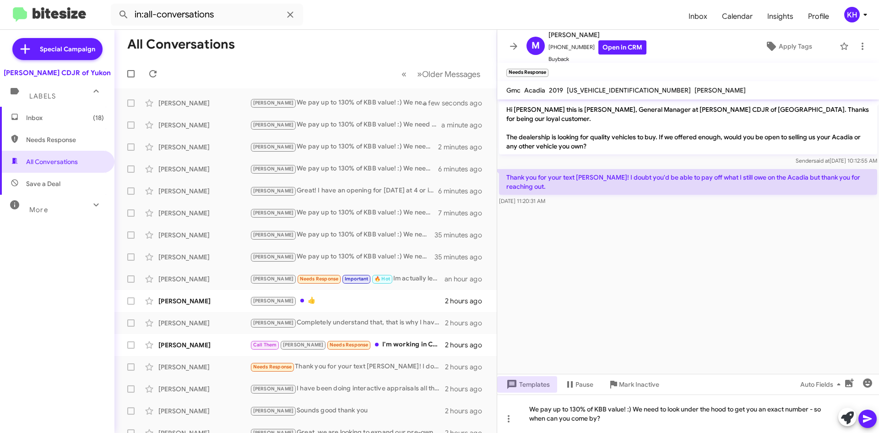
click at [872, 417] on icon at bounding box center [867, 418] width 11 height 11
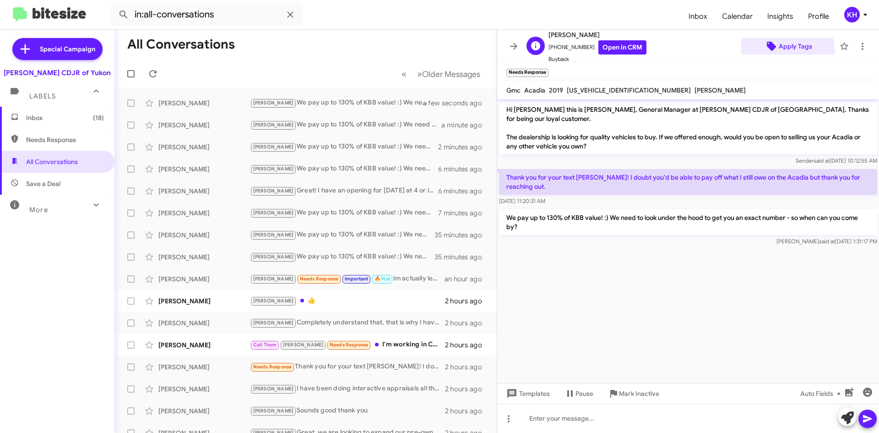
click at [782, 51] on span "Apply Tags" at bounding box center [795, 46] width 33 height 16
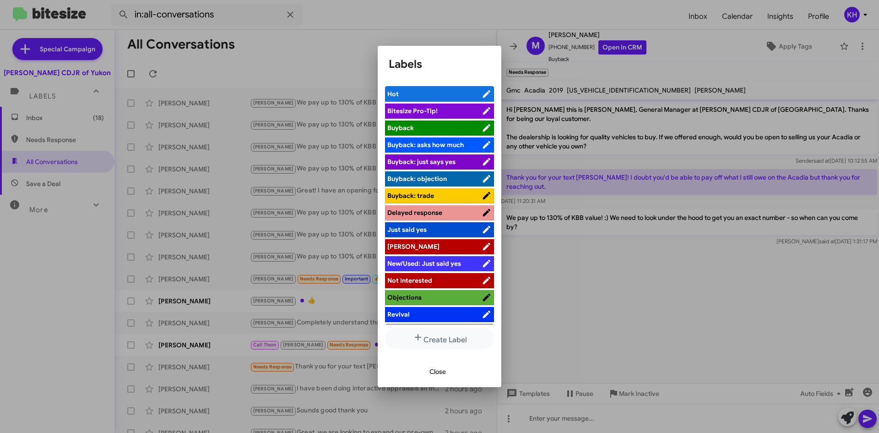
click at [394, 246] on span "[PERSON_NAME]" at bounding box center [413, 246] width 52 height 8
click at [615, 256] on div at bounding box center [439, 216] width 879 height 433
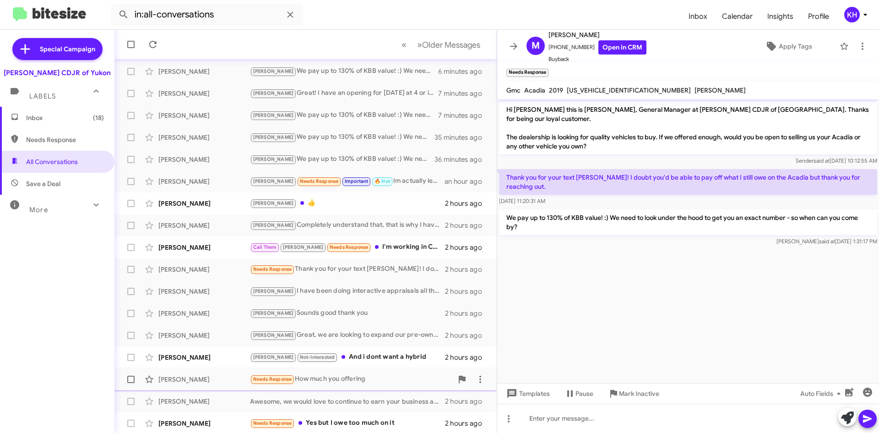
scroll to position [99, 0]
click at [184, 378] on div "[PERSON_NAME]" at bounding box center [204, 377] width 92 height 9
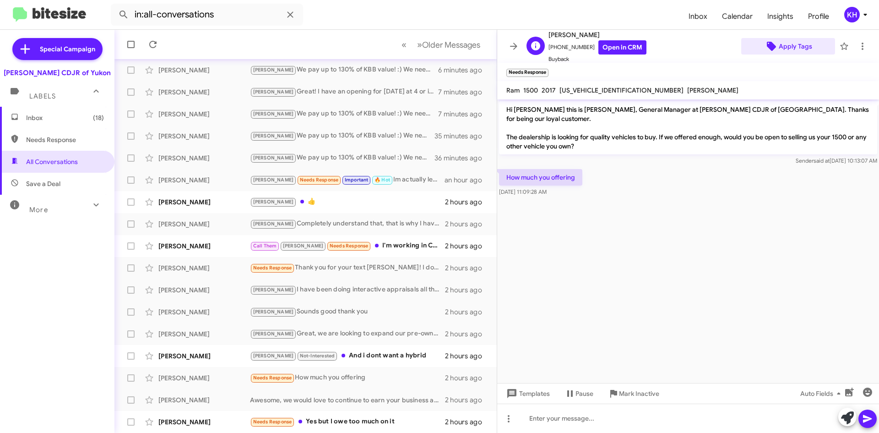
click at [789, 44] on span "Apply Tags" at bounding box center [795, 46] width 33 height 16
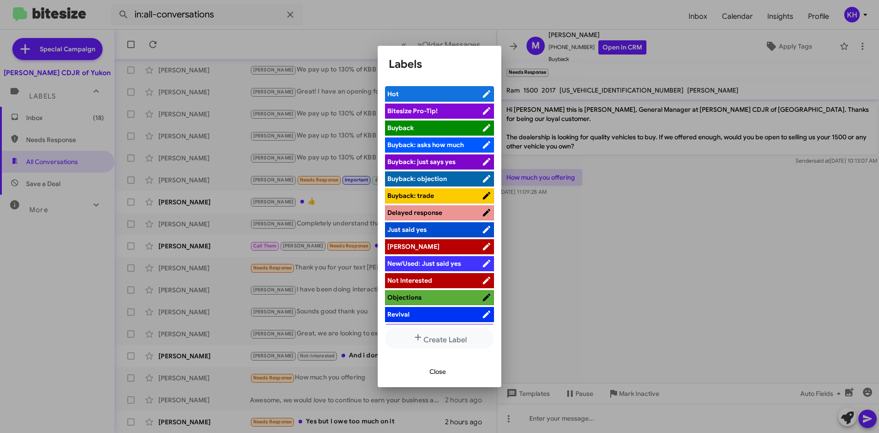
click at [391, 244] on span "[PERSON_NAME]" at bounding box center [413, 246] width 52 height 8
click at [678, 251] on div at bounding box center [439, 216] width 879 height 433
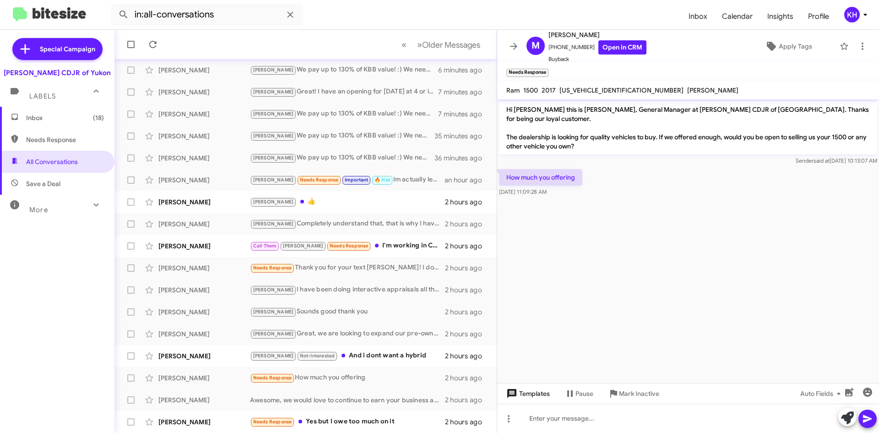
click at [542, 393] on span "Templates" at bounding box center [526, 393] width 45 height 16
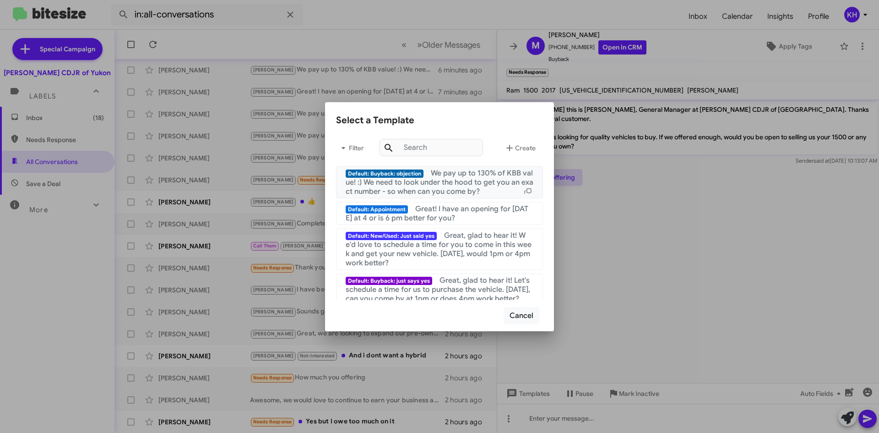
click at [488, 178] on span "We pay up to 130% of KBB value! :) We need to look under the hood to get you an…" at bounding box center [440, 181] width 188 height 27
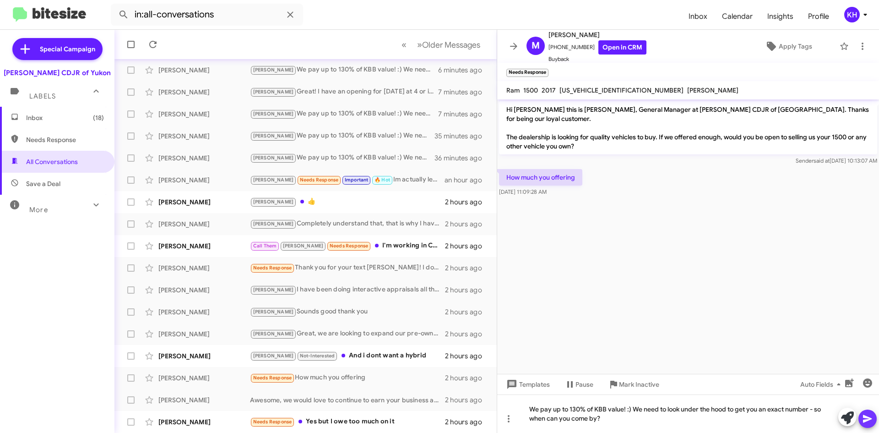
click at [869, 422] on icon at bounding box center [867, 418] width 11 height 11
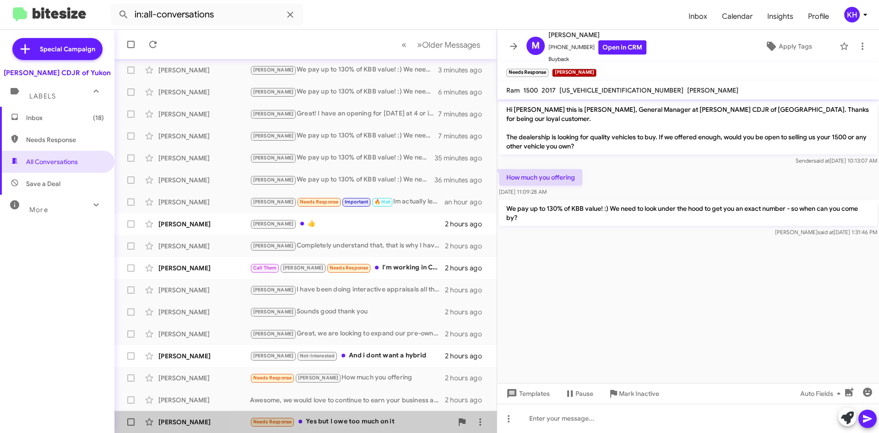
click at [341, 421] on div "Needs Response Yes but I owe too much on it" at bounding box center [351, 421] width 203 height 11
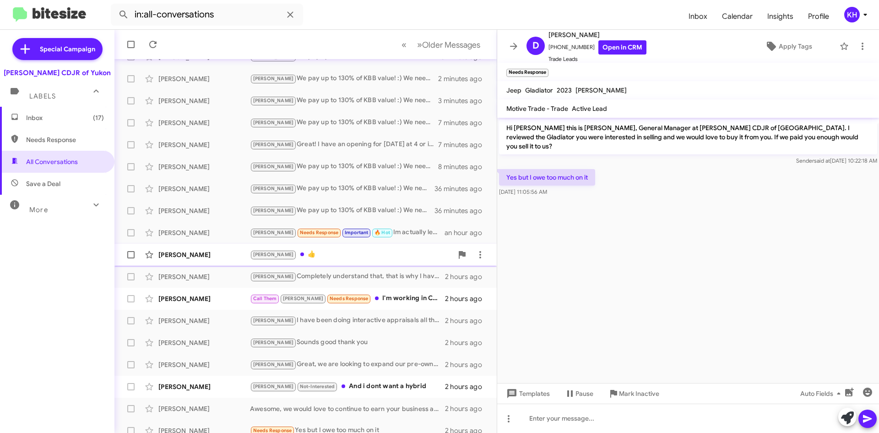
scroll to position [99, 0]
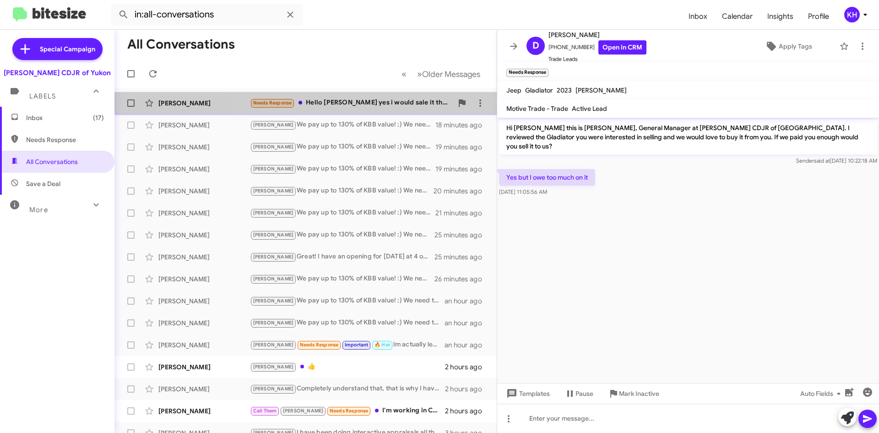
click at [400, 105] on div "Needs Response Hello [PERSON_NAME] yes i would sale it the only problem is I'm …" at bounding box center [351, 102] width 203 height 11
